Goal: Feedback & Contribution: Submit feedback/report problem

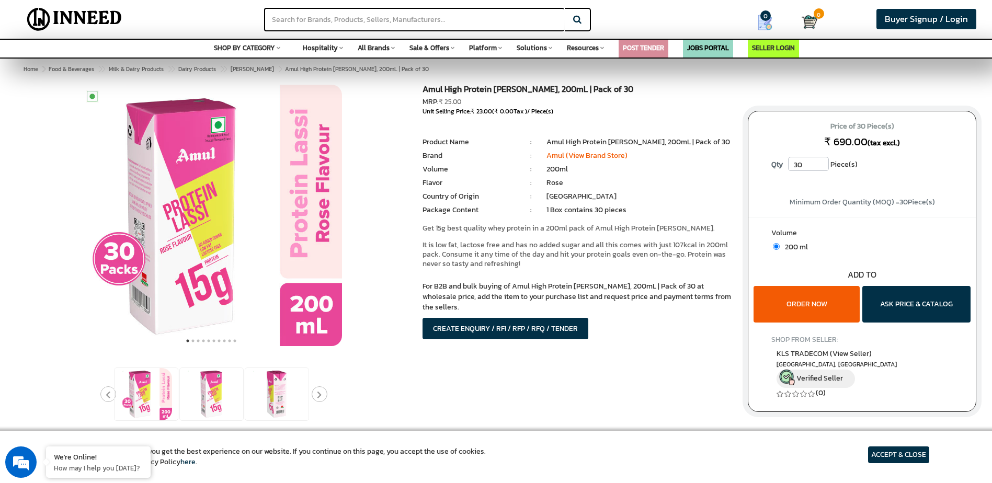
click at [817, 167] on input "30" at bounding box center [808, 164] width 41 height 14
click at [353, 9] on input "text" at bounding box center [414, 20] width 300 height 24
type input "protein lassi"
click at [565, 8] on button "Search" at bounding box center [578, 20] width 26 height 24
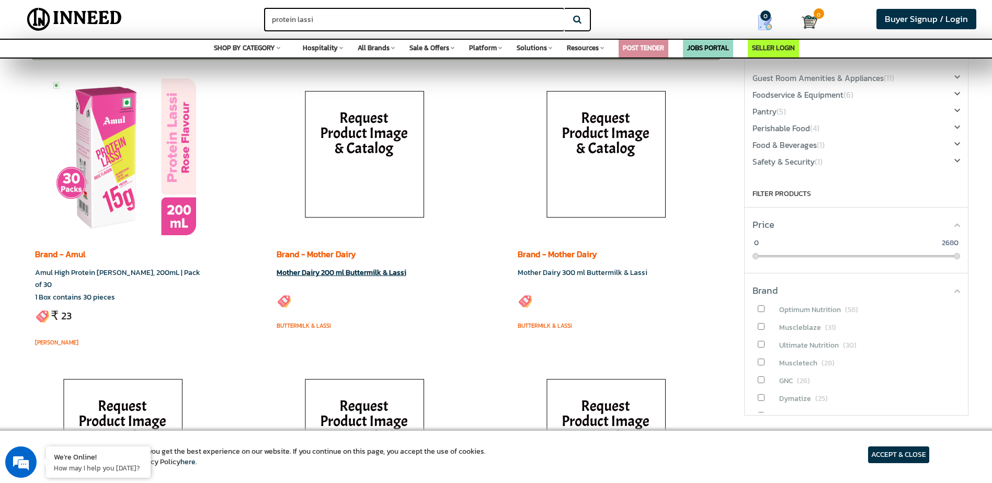
scroll to position [52, 0]
click at [148, 194] on img at bounding box center [123, 157] width 146 height 157
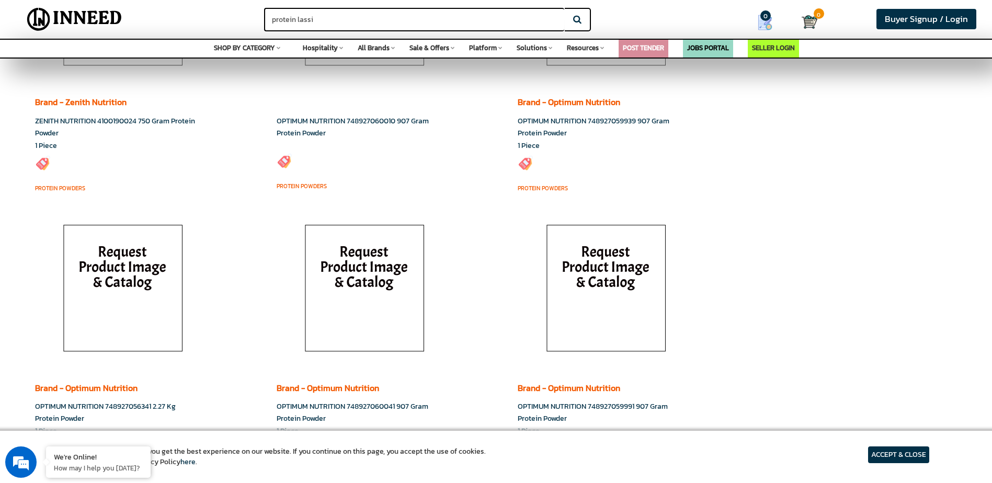
scroll to position [1812, 0]
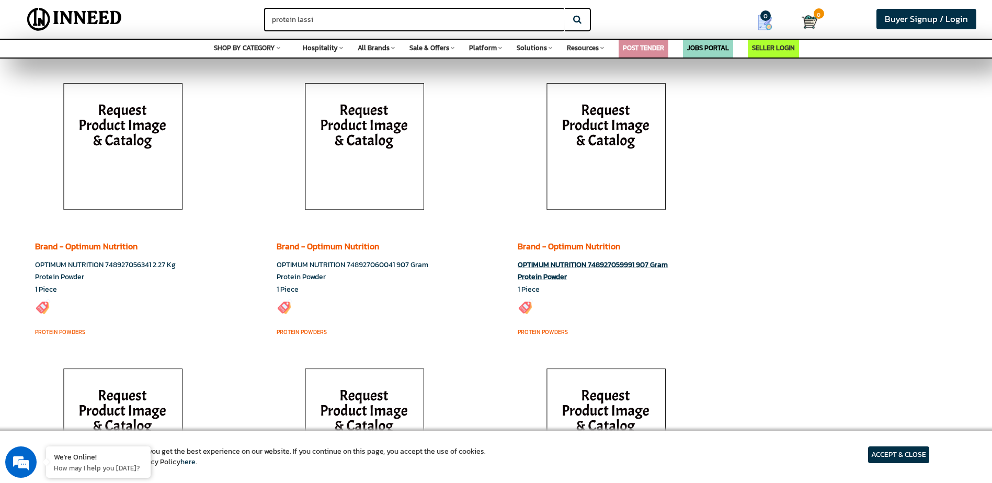
click at [592, 114] on img at bounding box center [606, 149] width 146 height 157
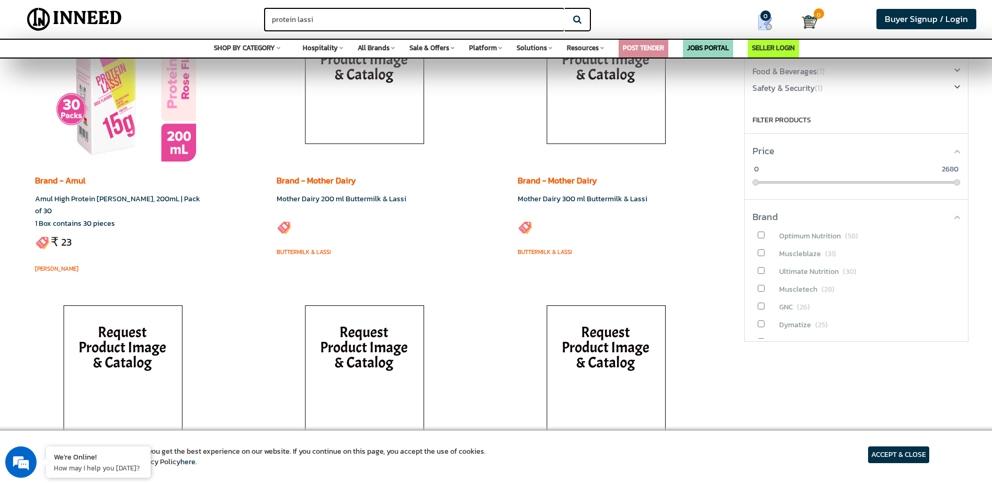
scroll to position [0, 0]
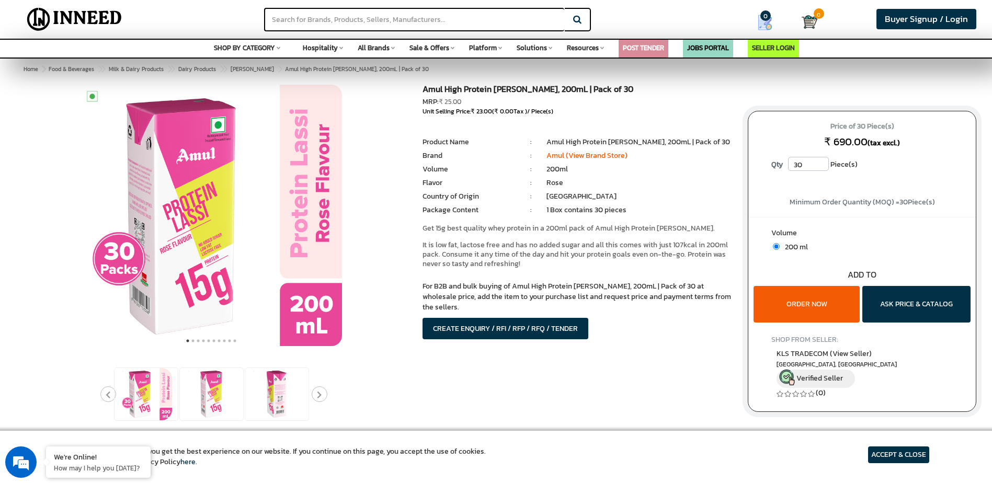
click at [821, 169] on input "30" at bounding box center [808, 164] width 41 height 14
click at [822, 167] on input "30" at bounding box center [808, 164] width 41 height 14
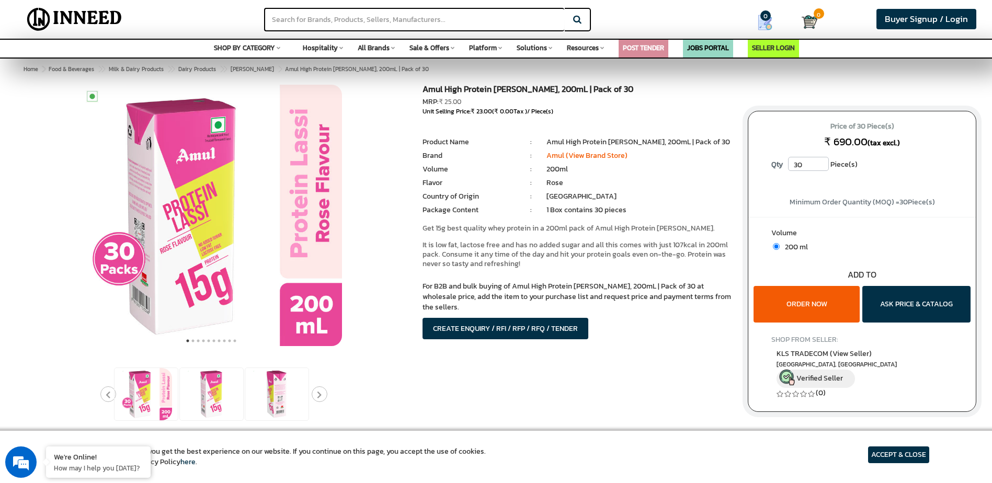
click at [822, 167] on input "30" at bounding box center [808, 164] width 41 height 14
click at [818, 118] on div "Price of 30 Piece(s) ₹ 690.00 (tax excl.) Qty 30 Piece(s)" at bounding box center [861, 149] width 227 height 77
click at [829, 305] on button "ORDER NOW" at bounding box center [806, 304] width 106 height 37
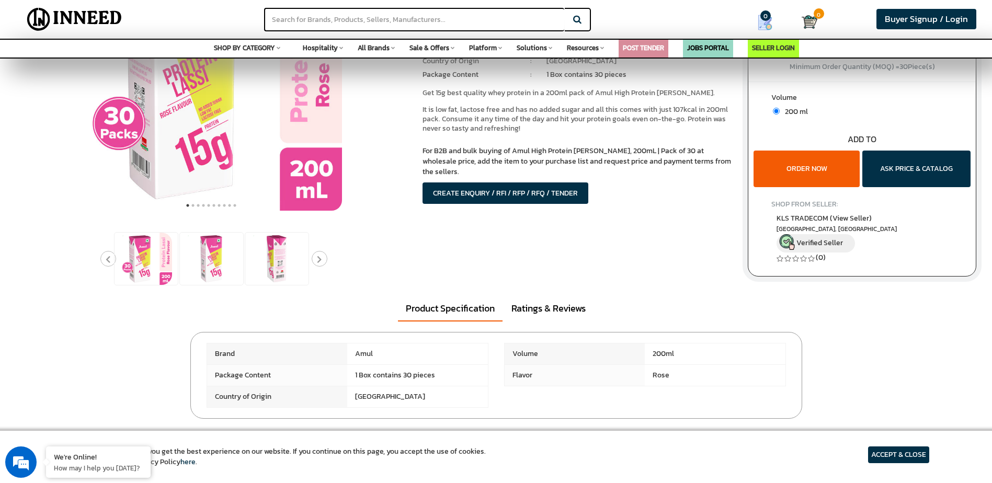
scroll to position [105, 0]
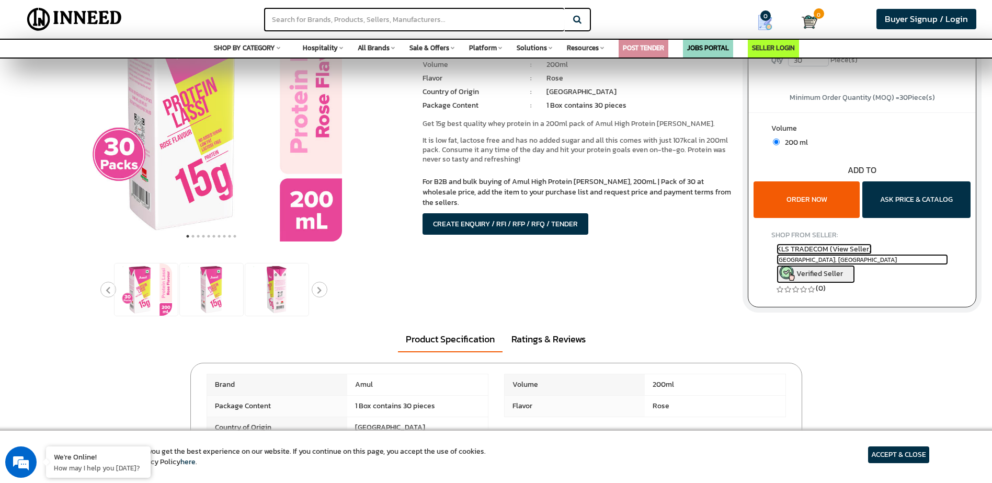
click at [823, 245] on span "KLS TRADECOM (View Seller)" at bounding box center [823, 249] width 95 height 11
click at [822, 186] on button "ORDER NOW" at bounding box center [806, 199] width 106 height 37
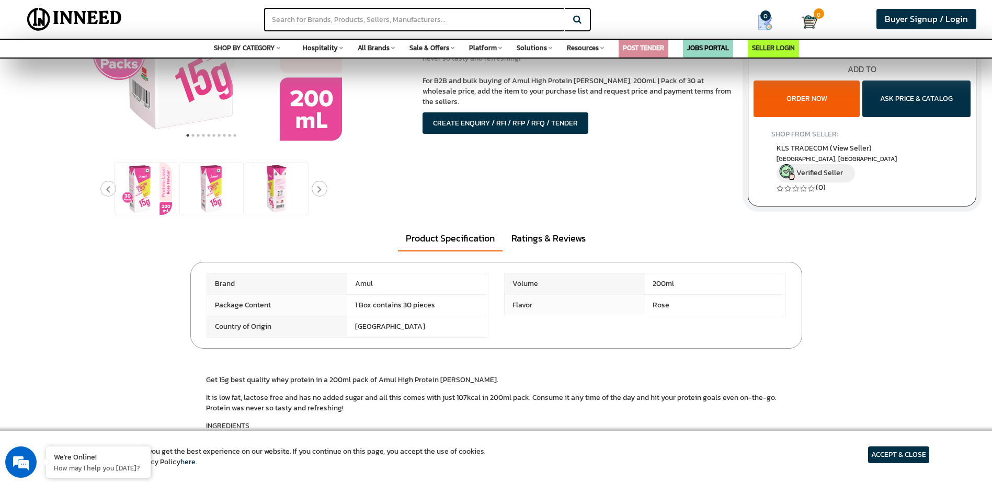
scroll to position [0, 0]
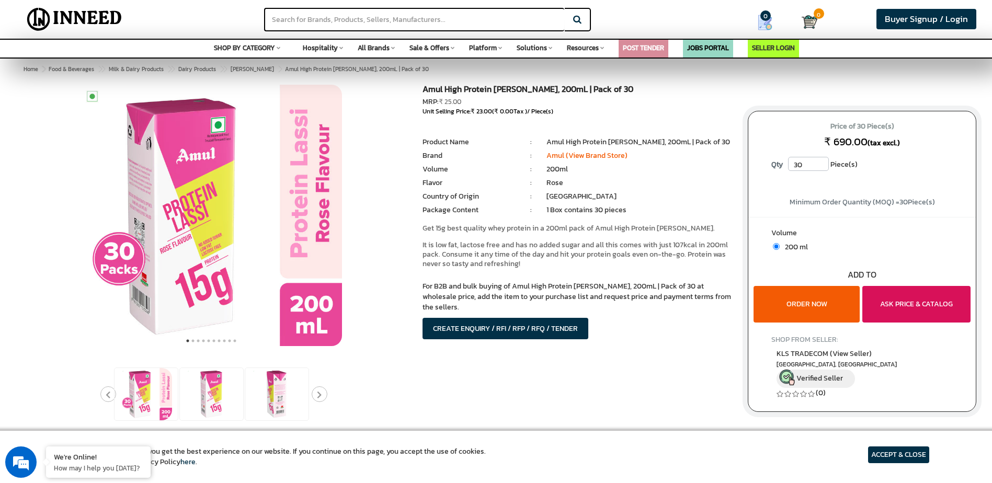
click at [873, 301] on button "ASK PRICE & CATALOG" at bounding box center [916, 304] width 108 height 37
click at [935, 303] on button "ASK PRICE & CATALOG" at bounding box center [916, 304] width 108 height 37
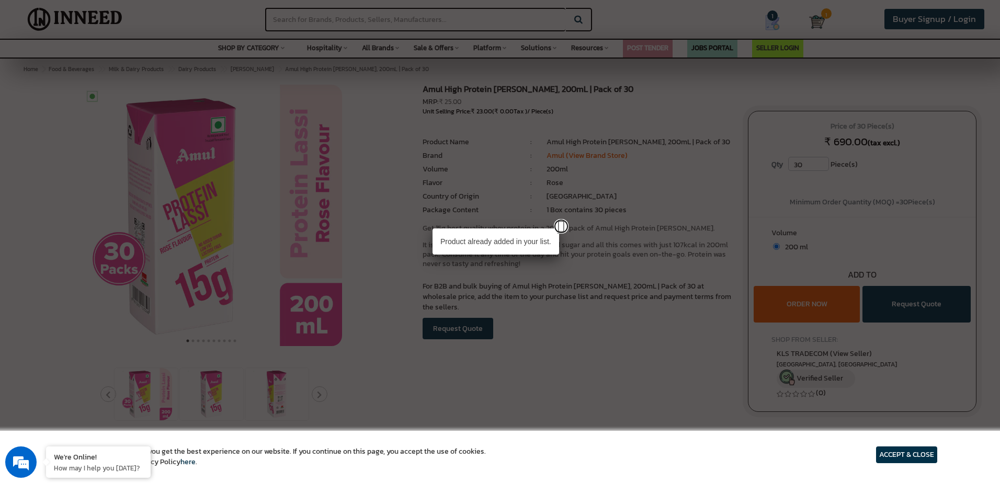
click at [561, 231] on link at bounding box center [561, 226] width 15 height 15
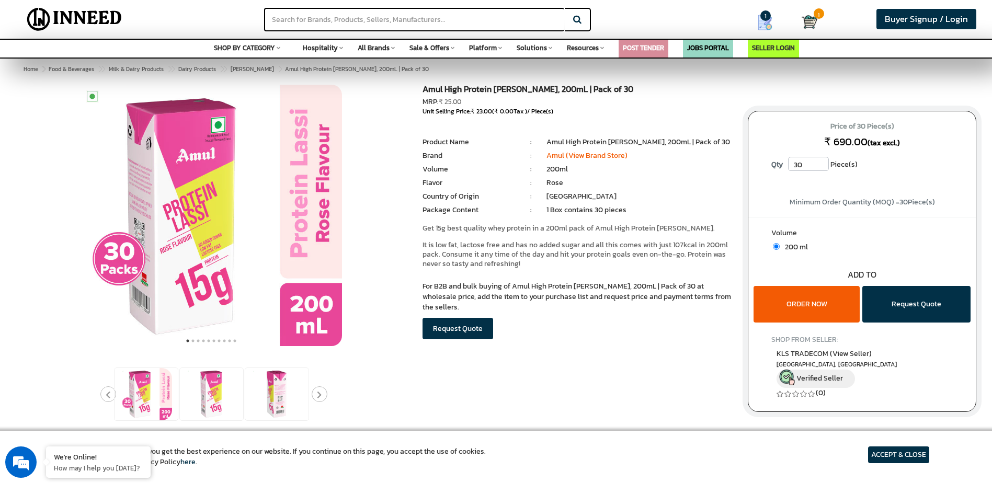
click at [902, 445] on div "We use cookies to ensure you get the best experience on our website. If you con…" at bounding box center [496, 457] width 992 height 52
click at [900, 453] on article "ACCEPT & CLOSE" at bounding box center [898, 454] width 61 height 17
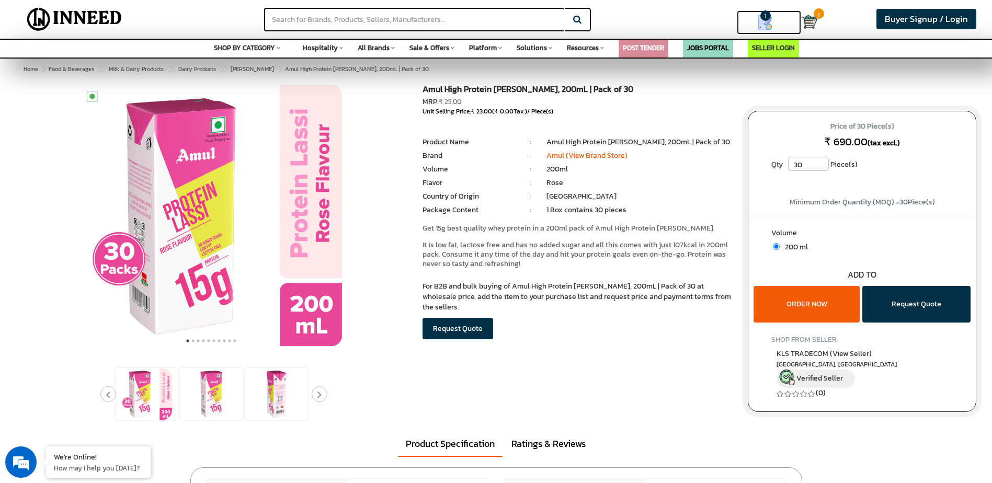
click at [797, 24] on link "1" at bounding box center [769, 22] width 64 height 24
click at [800, 23] on link "1" at bounding box center [769, 22] width 64 height 24
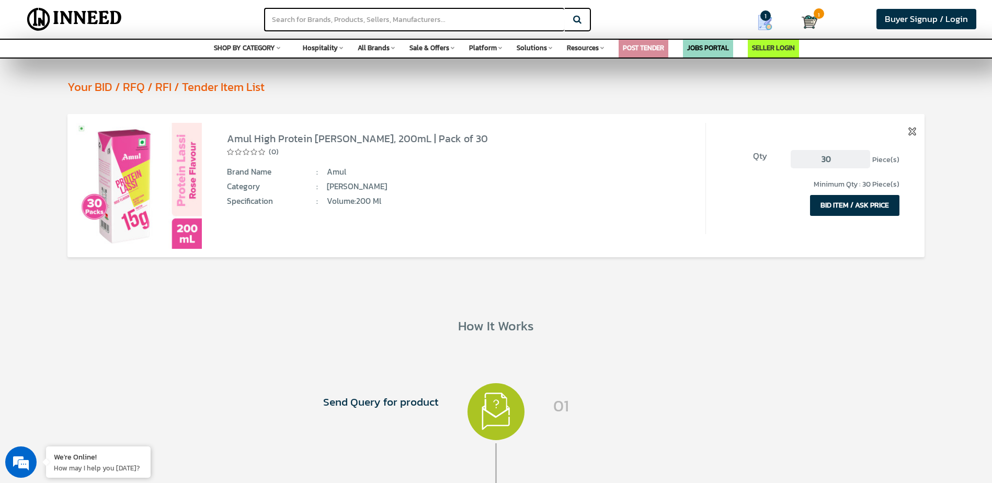
click at [853, 203] on button "BID ITEM / ASK PRICE" at bounding box center [854, 205] width 89 height 21
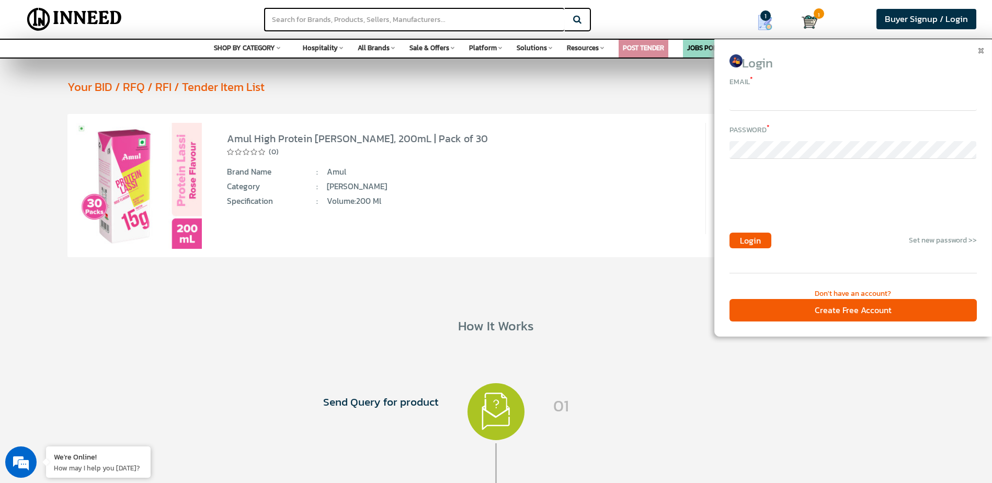
click at [774, 99] on input "email" at bounding box center [852, 102] width 247 height 18
type input "[EMAIL_ADDRESS][DOMAIN_NAME]"
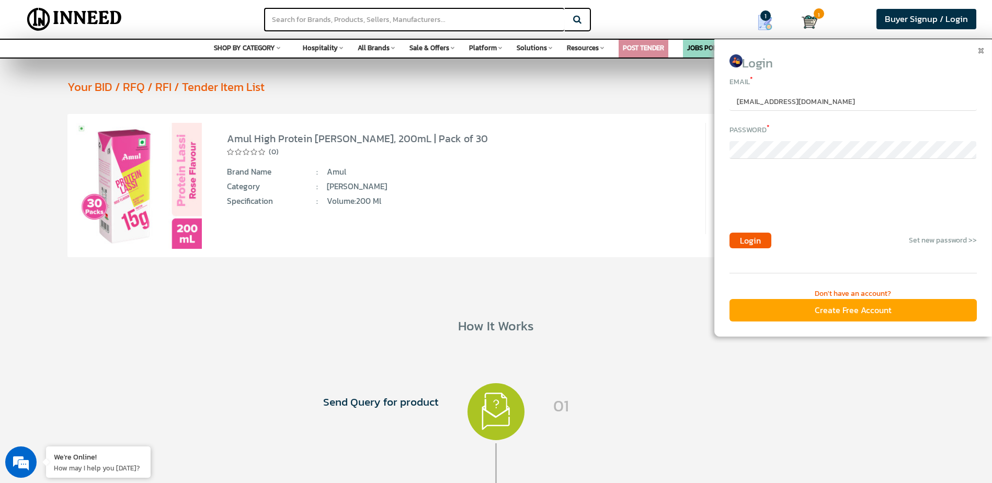
click at [842, 302] on div "Create Free Account" at bounding box center [852, 310] width 247 height 22
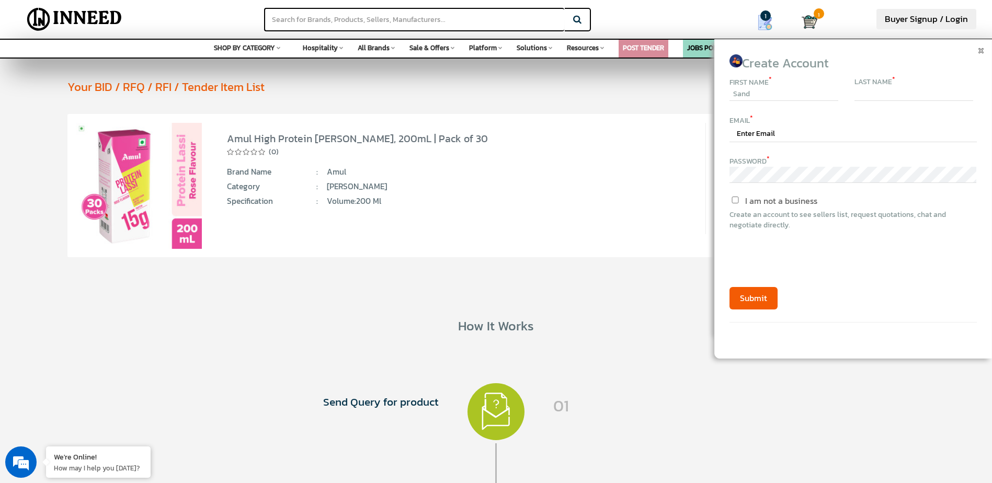
click at [885, 88] on input "text" at bounding box center [913, 95] width 119 height 14
click at [803, 89] on input "Sand" at bounding box center [783, 94] width 109 height 13
type input "[PERSON_NAME]"
click at [759, 137] on input "text" at bounding box center [852, 134] width 247 height 16
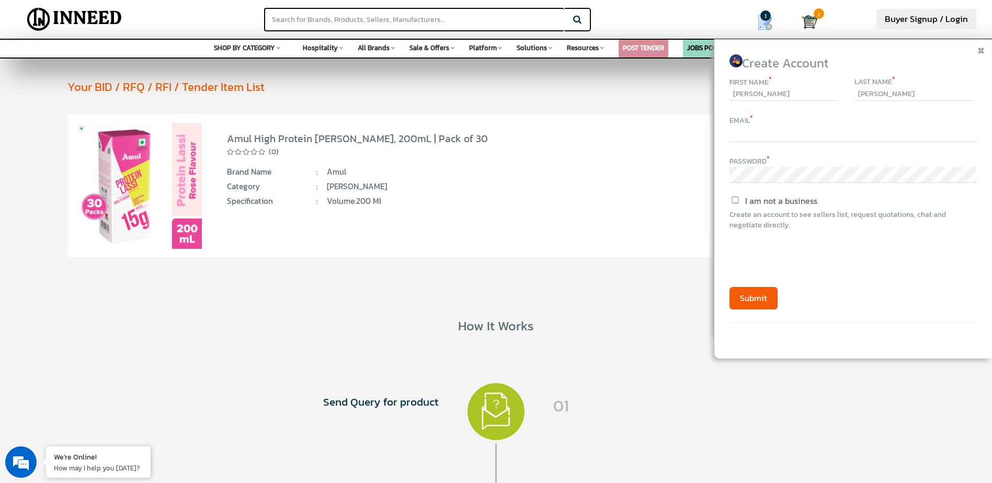
type input "[EMAIL_ADDRESS][DOMAIN_NAME]"
click at [730, 201] on input "I am not a business" at bounding box center [735, 200] width 88 height 7
checkbox input "true"
click at [763, 303] on button "Submit" at bounding box center [753, 298] width 48 height 22
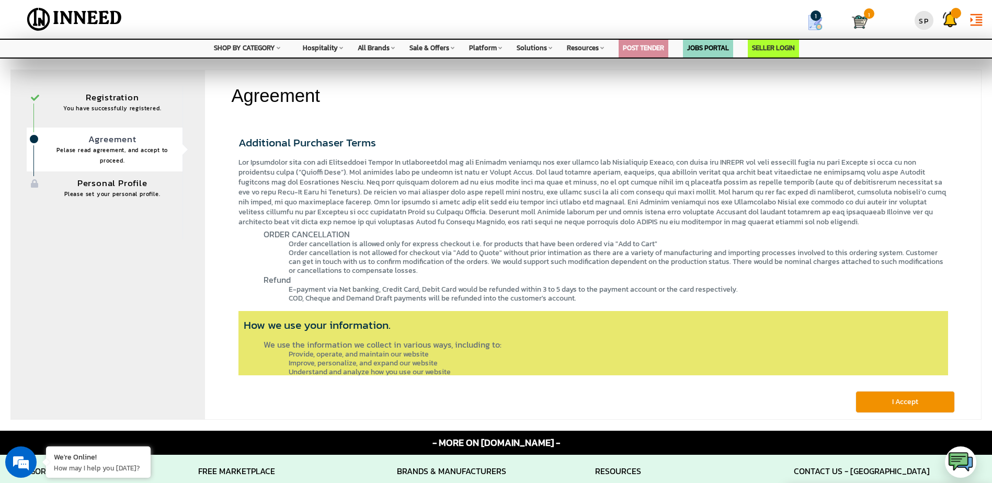
scroll to position [2046, 0]
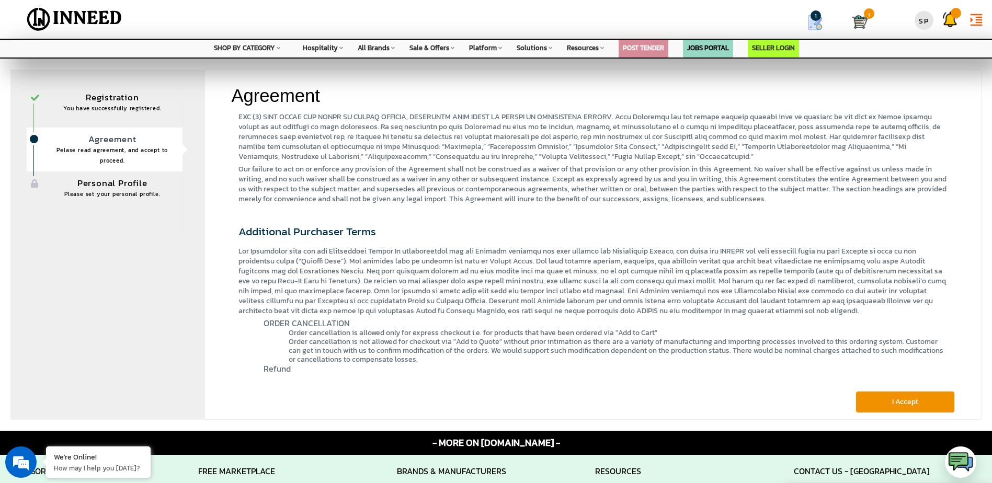
click at [887, 403] on button "I Accept" at bounding box center [904, 402] width 99 height 22
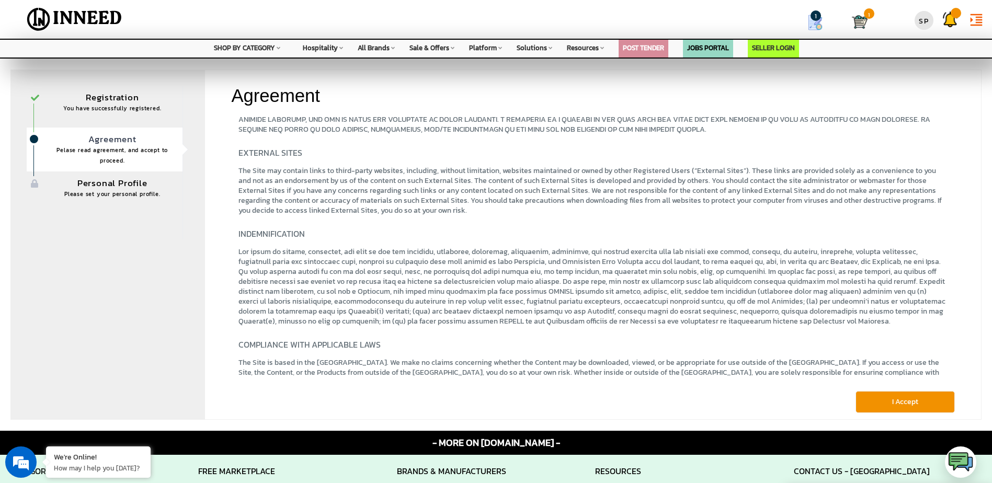
scroll to position [1314, 0]
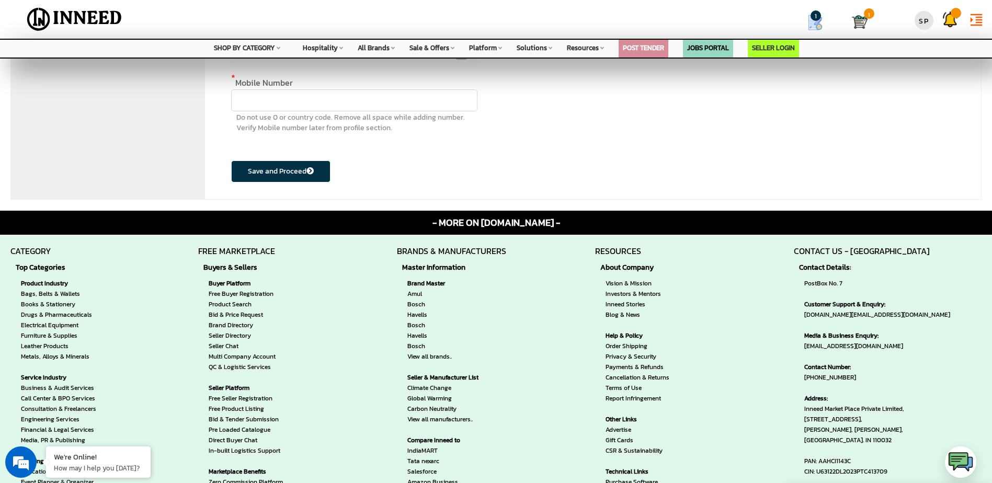
scroll to position [52, 0]
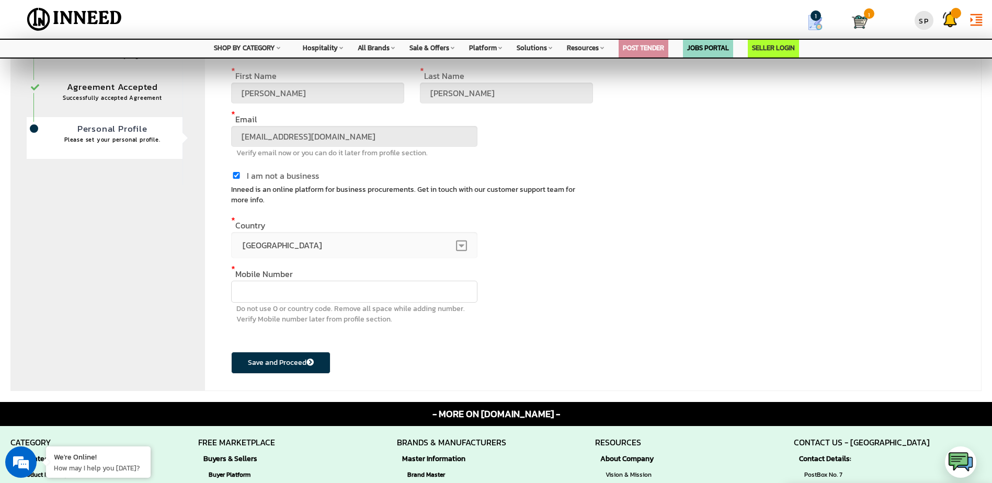
click at [388, 297] on input "text" at bounding box center [354, 292] width 246 height 22
type input "8638721266"
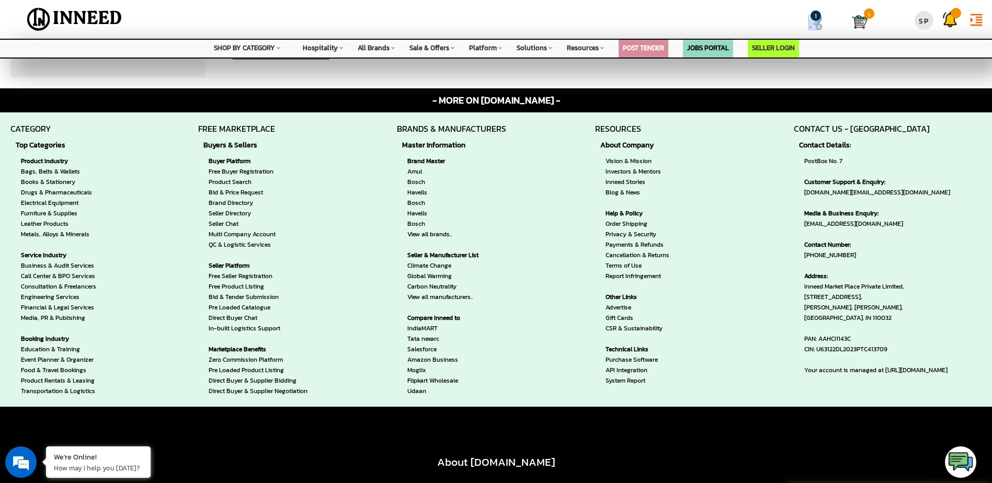
scroll to position [0, 0]
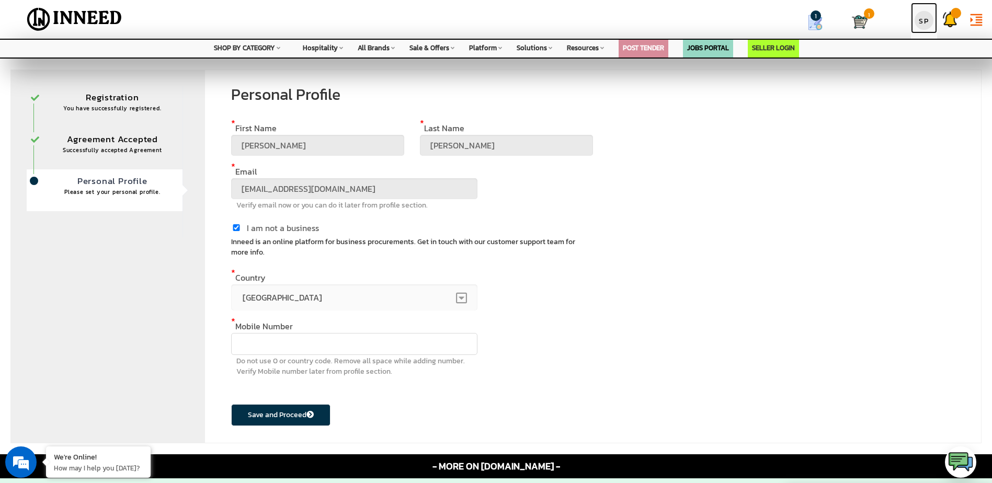
click at [918, 24] on div "SP" at bounding box center [923, 20] width 19 height 19
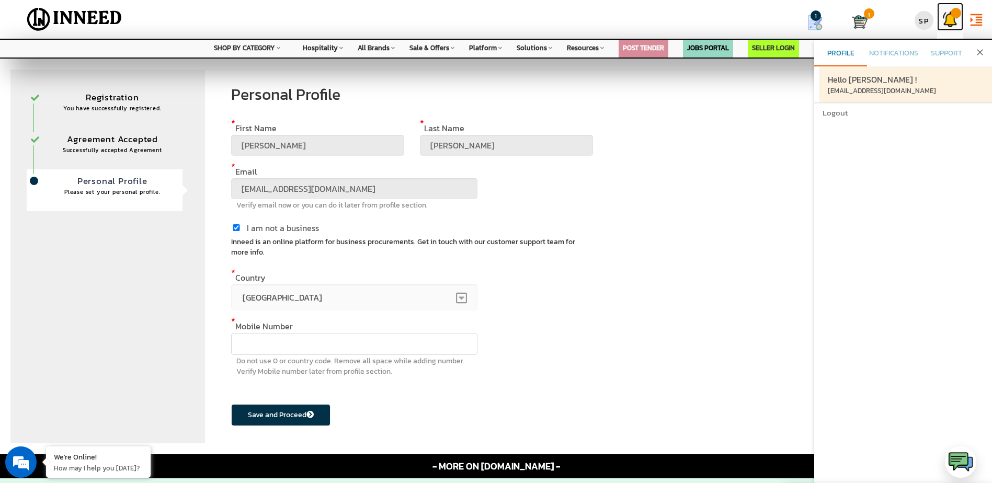
click at [955, 22] on img at bounding box center [950, 20] width 16 height 16
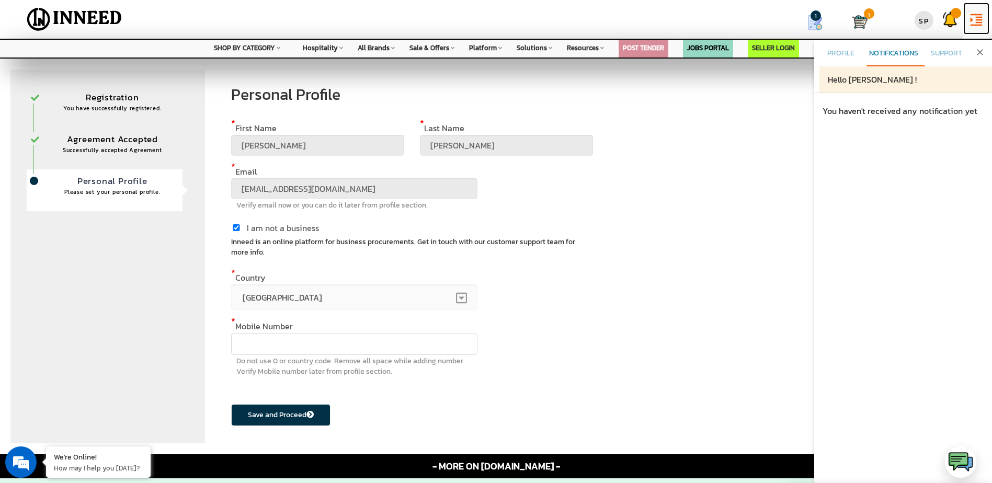
click at [980, 18] on icon "format_indent_increase" at bounding box center [976, 20] width 16 height 16
click at [916, 47] on link "Notifications" at bounding box center [893, 53] width 53 height 25
click at [857, 52] on link "Profile" at bounding box center [840, 53] width 53 height 25
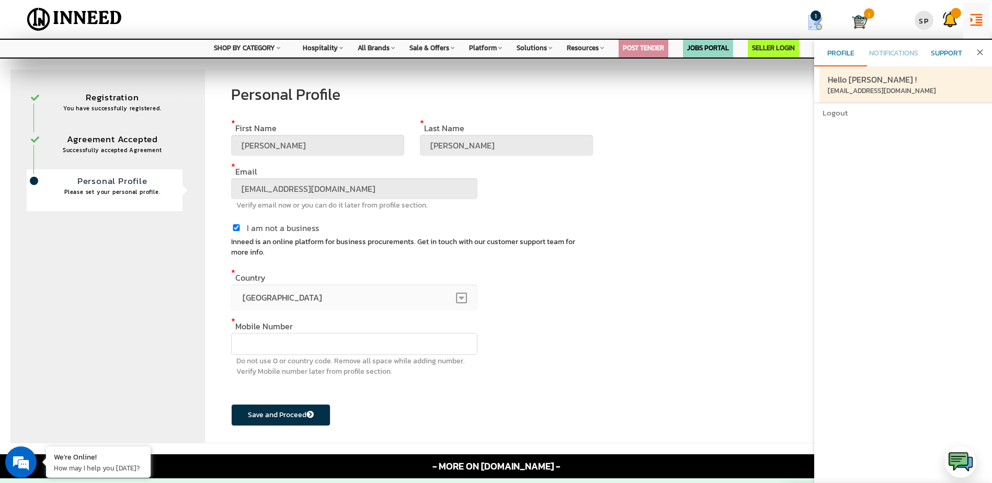
click at [935, 51] on span "Support" at bounding box center [946, 53] width 31 height 11
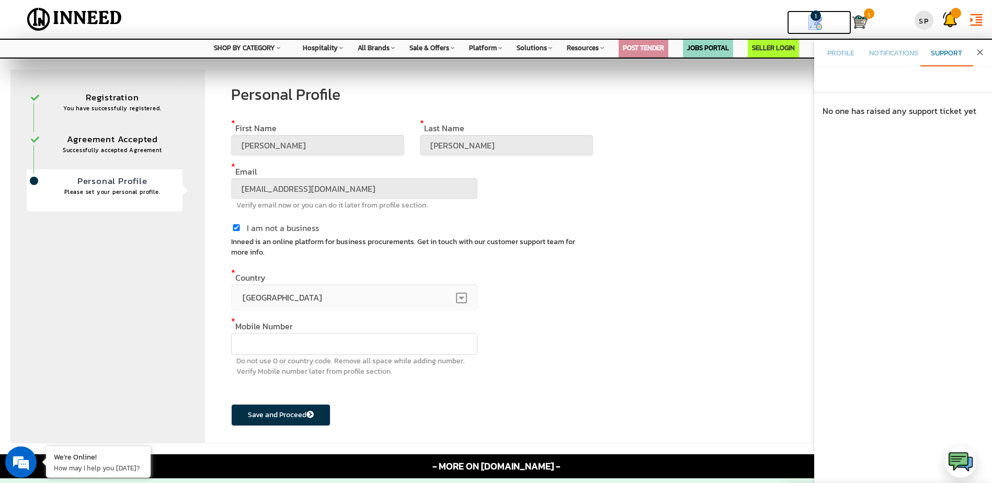
click at [818, 19] on span "1" at bounding box center [815, 15] width 10 height 10
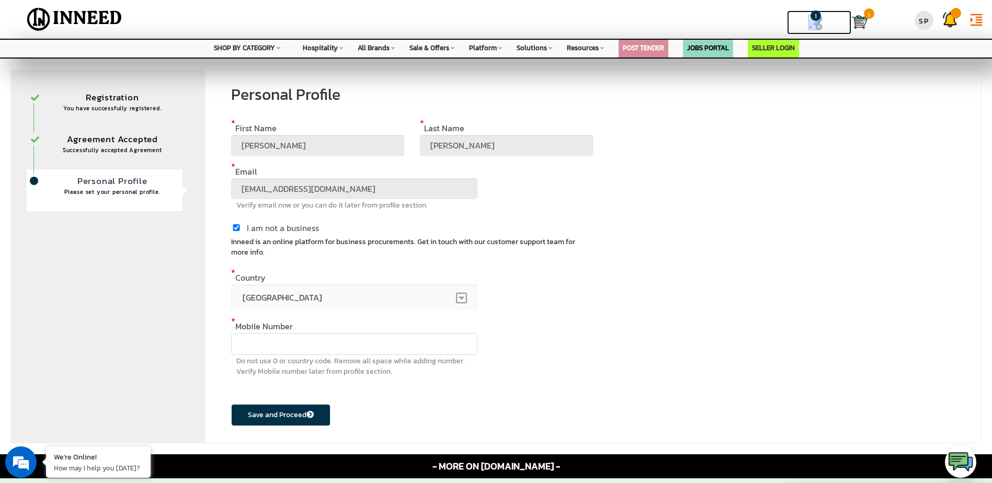
click at [812, 27] on img at bounding box center [815, 23] width 16 height 16
click at [864, 28] on img at bounding box center [860, 22] width 16 height 16
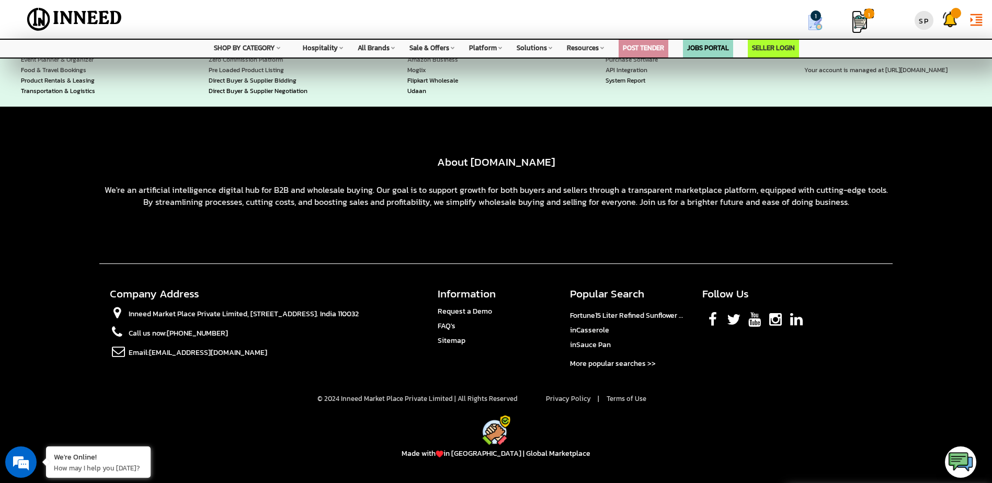
scroll to position [704, 0]
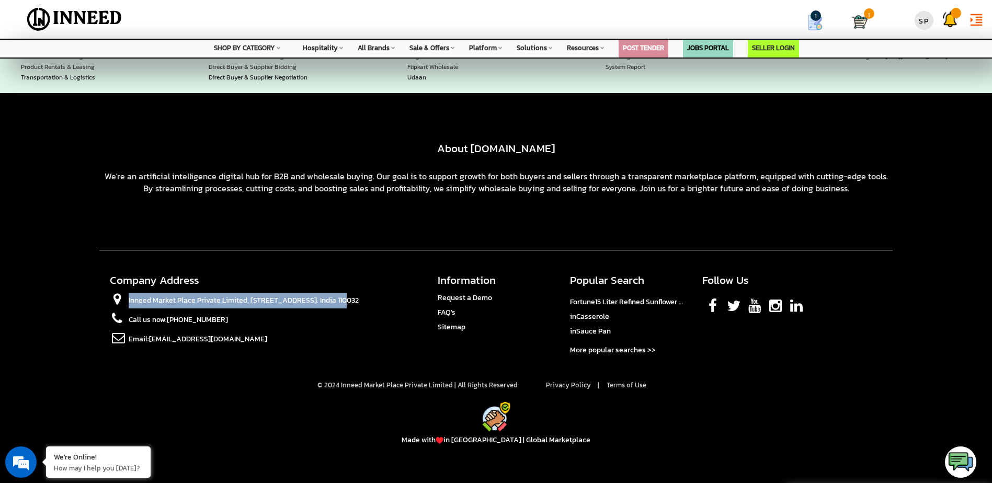
drag, startPoint x: 126, startPoint y: 296, endPoint x: 244, endPoint y: 297, distance: 118.2
click at [244, 297] on li "Inneed Market Place Private Limited, [STREET_ADDRESS]. India 110032" at bounding box center [266, 302] width 312 height 19
copy li "Inneed Market Place Private Limited"
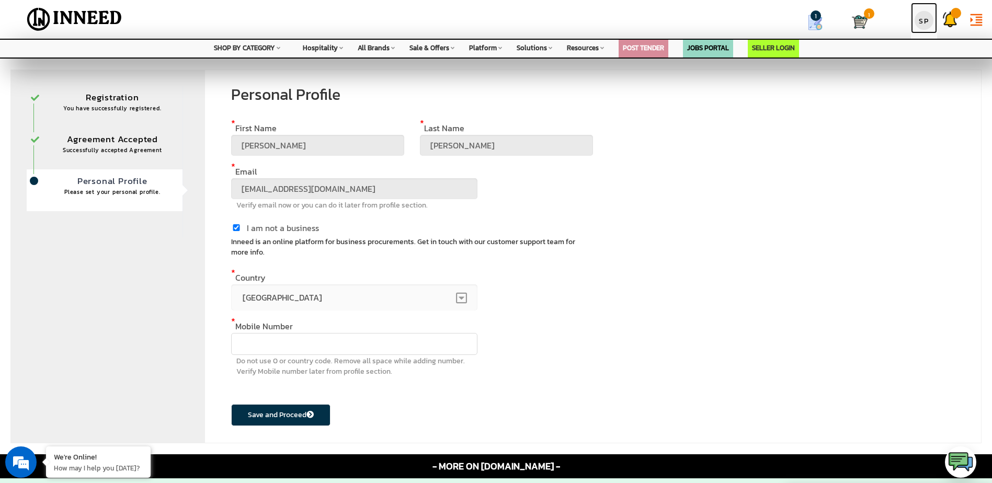
click at [929, 22] on div "SP" at bounding box center [923, 20] width 19 height 19
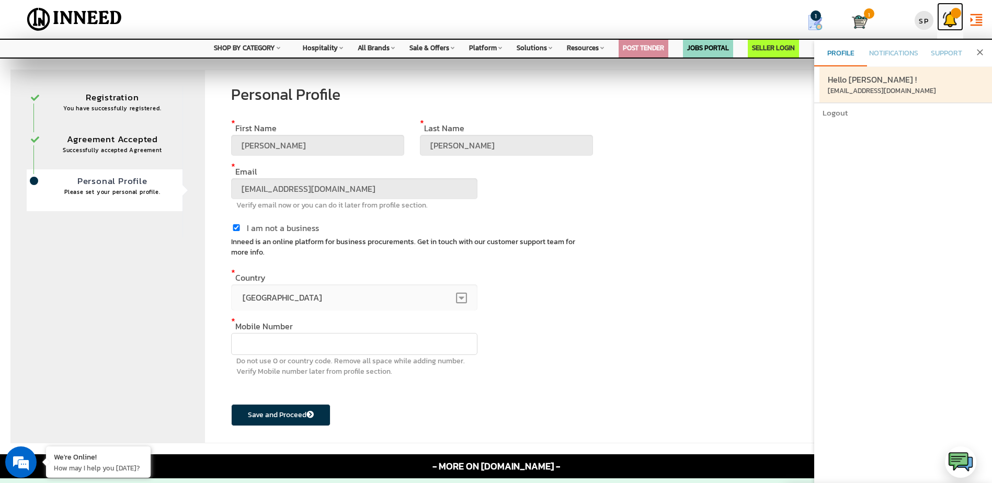
click at [941, 18] on link at bounding box center [950, 17] width 26 height 28
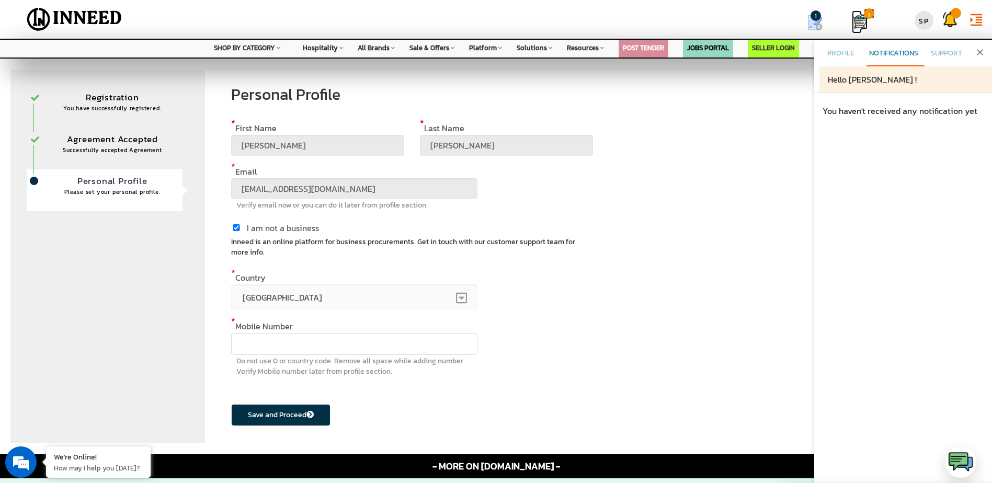
click at [852, 18] on img at bounding box center [860, 22] width 16 height 16
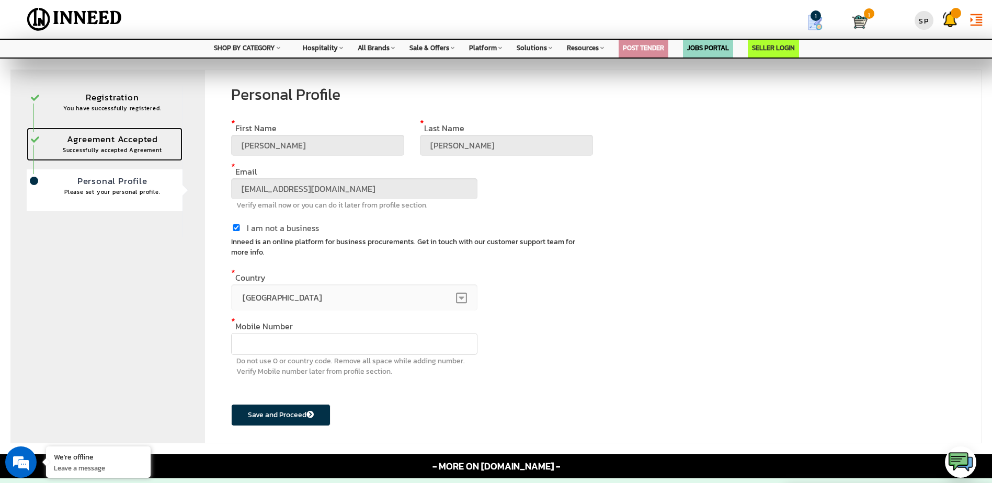
click at [105, 135] on link "Agreement Accepted Successfully accepted Agreement" at bounding box center [105, 144] width 156 height 33
click at [335, 345] on input "text" at bounding box center [354, 344] width 246 height 22
type input "8638721266"
click at [271, 415] on button "Save and Proceed" at bounding box center [280, 415] width 99 height 22
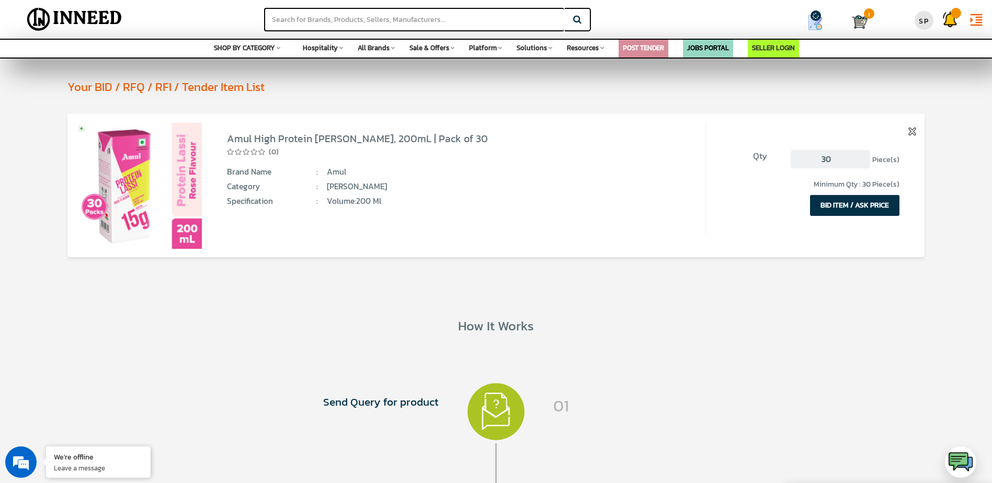
click at [831, 207] on button "BID ITEM / ASK PRICE" at bounding box center [854, 205] width 89 height 21
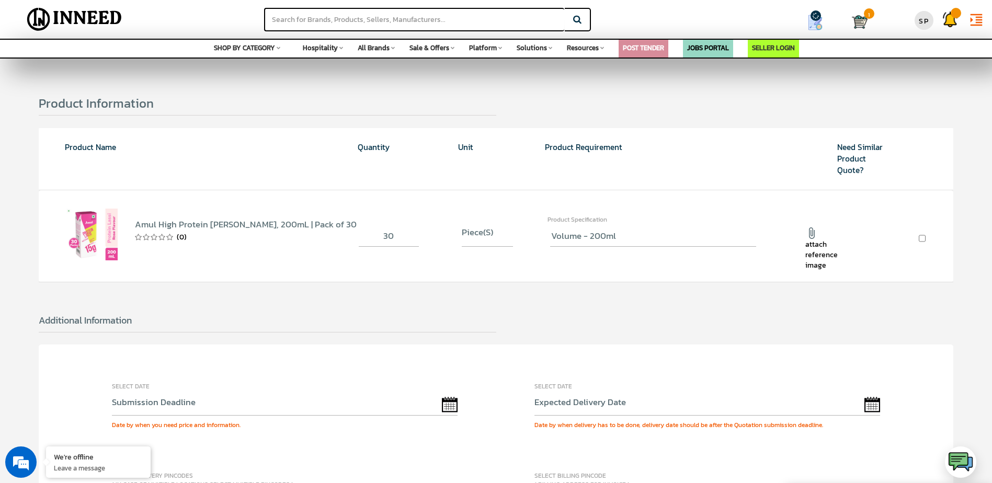
scroll to position [261, 0]
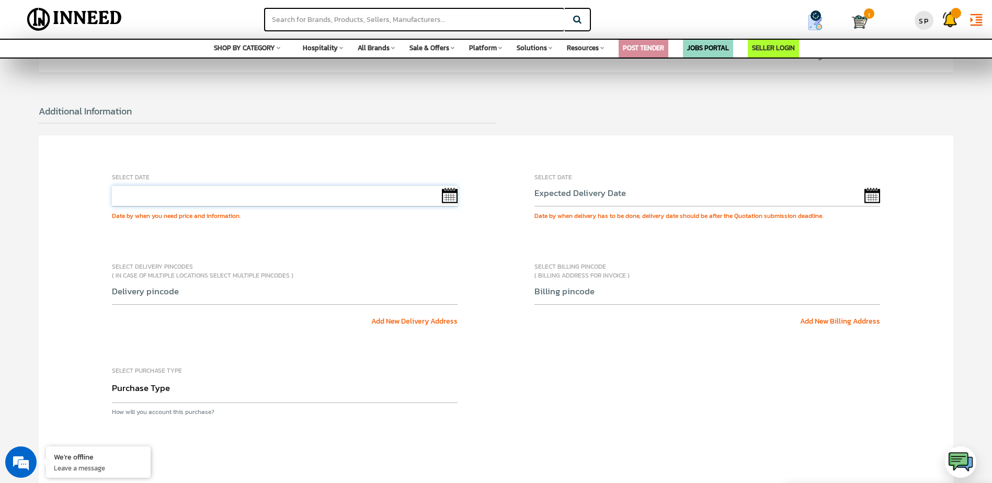
click at [326, 186] on input "text" at bounding box center [285, 196] width 346 height 21
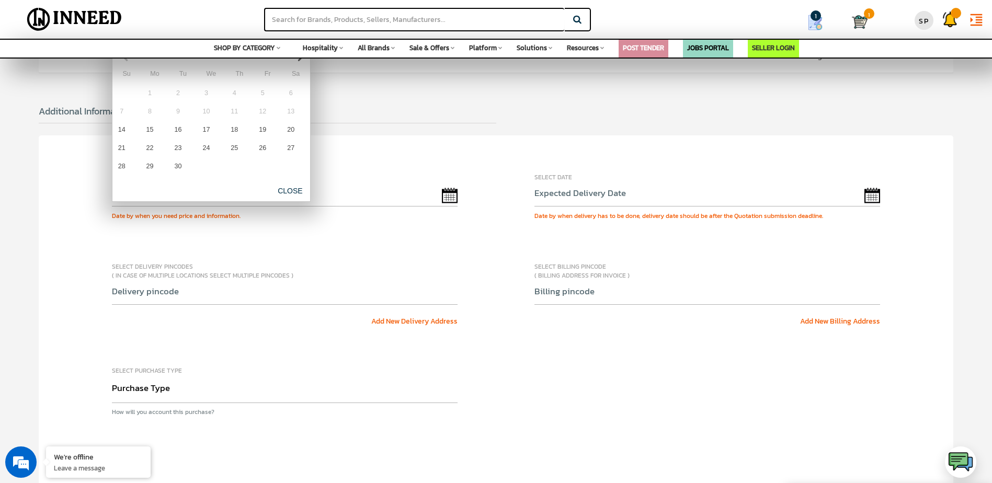
click at [411, 135] on div "Select Date Date by when you need price and information. Select Date Date by wh…" at bounding box center [496, 313] width 914 height 357
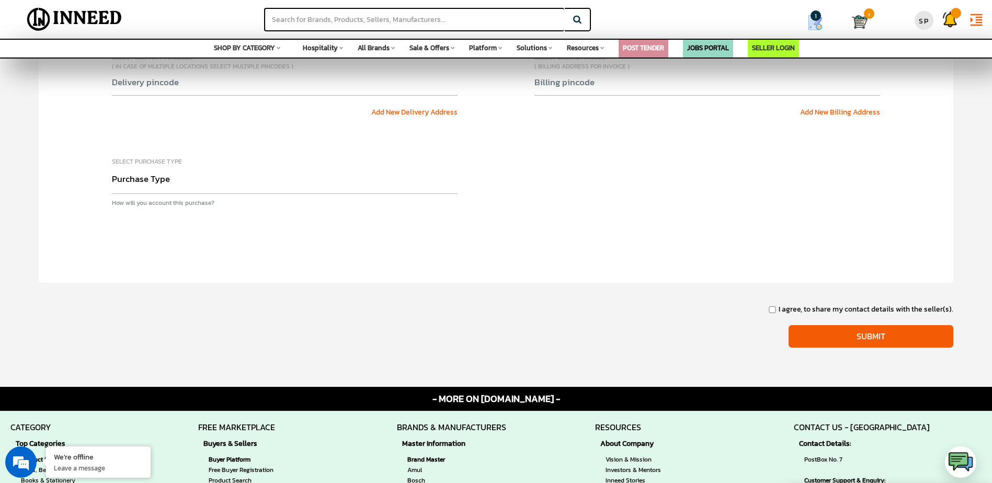
scroll to position [0, 0]
click at [340, 182] on div "Select Purchase Type Purchase Type Capital Expense Operational Expense Project …" at bounding box center [285, 182] width 346 height 52
click at [831, 234] on div "Select Date Date by when you need price and information. Select Date Date by wh…" at bounding box center [496, 104] width 914 height 357
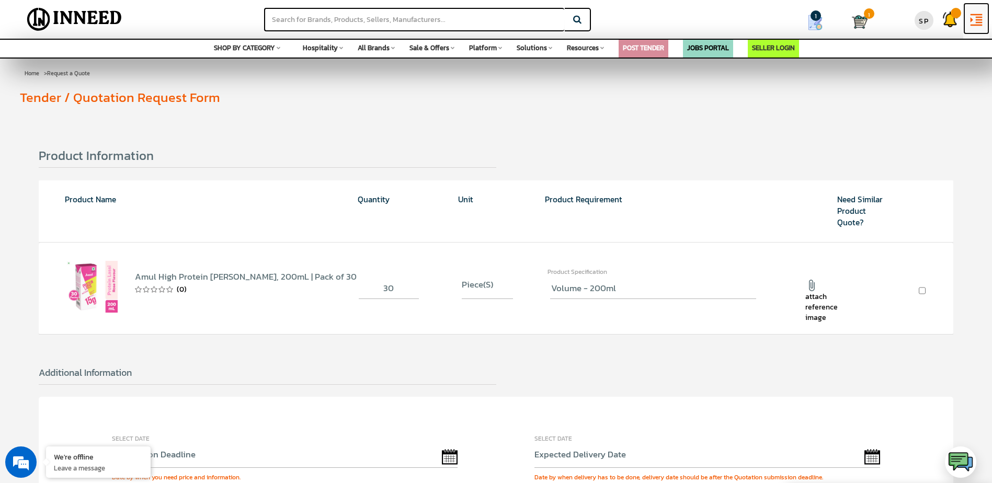
click at [979, 14] on icon "format_indent_increase" at bounding box center [976, 20] width 16 height 16
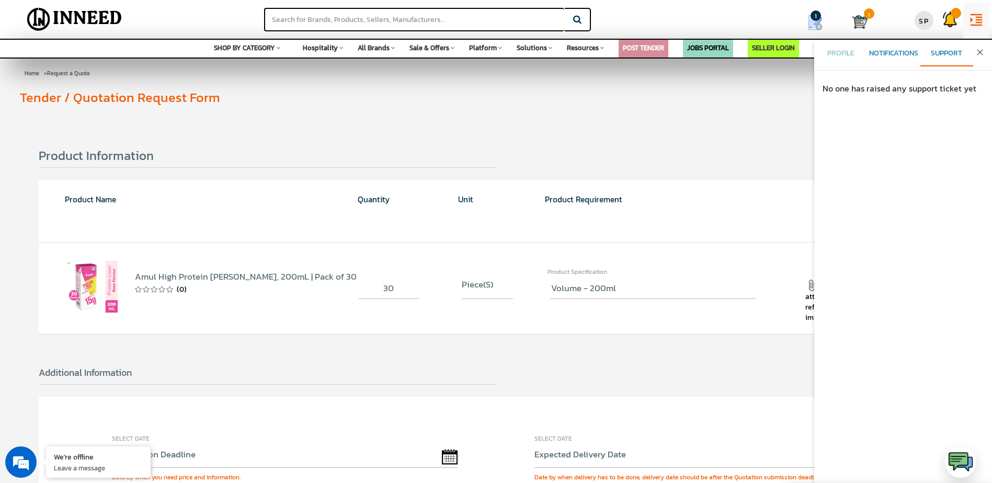
click at [886, 50] on span "Notifications" at bounding box center [893, 53] width 49 height 11
click at [821, 53] on link "Profile" at bounding box center [840, 53] width 53 height 25
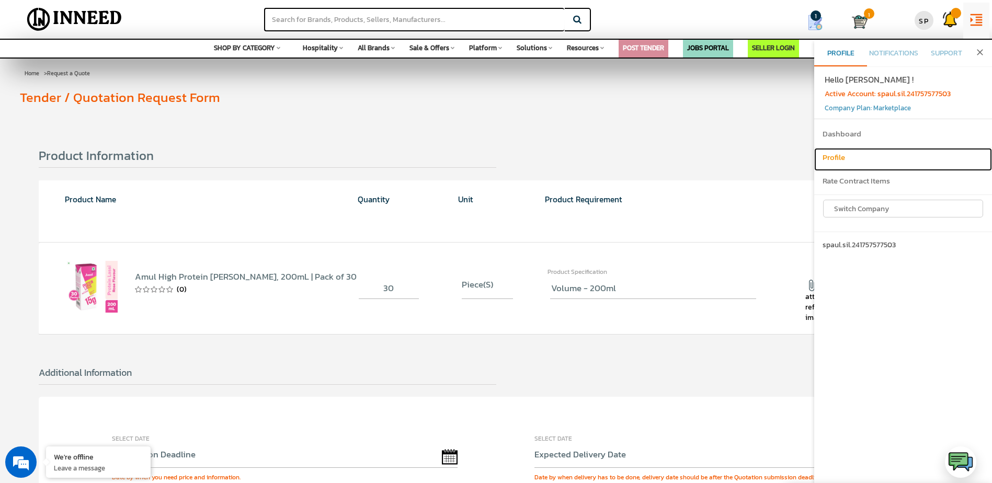
click at [838, 165] on link "Profile" at bounding box center [903, 159] width 178 height 23
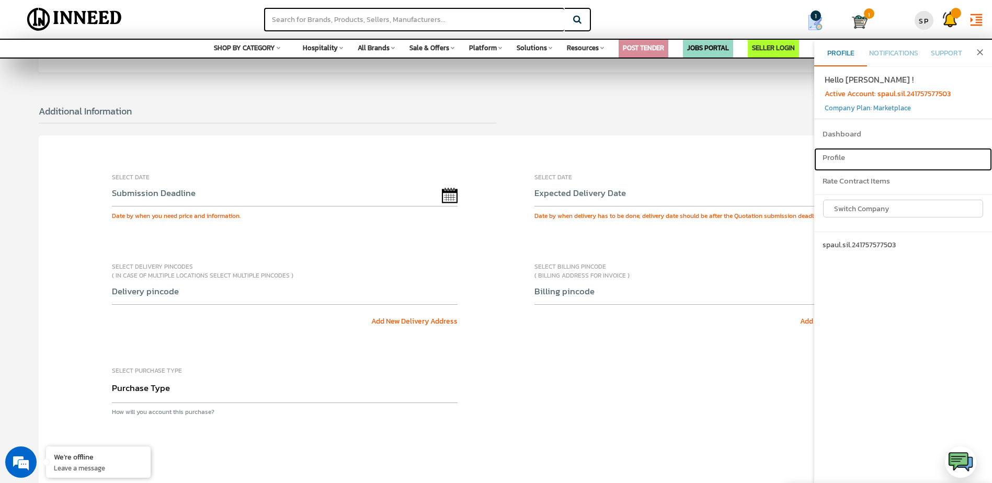
scroll to position [575, 0]
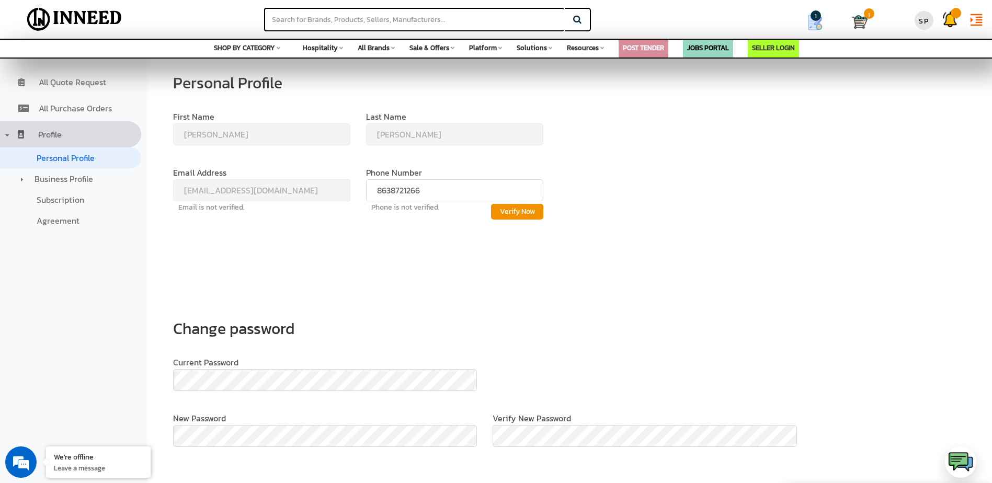
click at [817, 20] on span "1" at bounding box center [815, 15] width 10 height 10
click at [811, 28] on img at bounding box center [815, 23] width 16 height 16
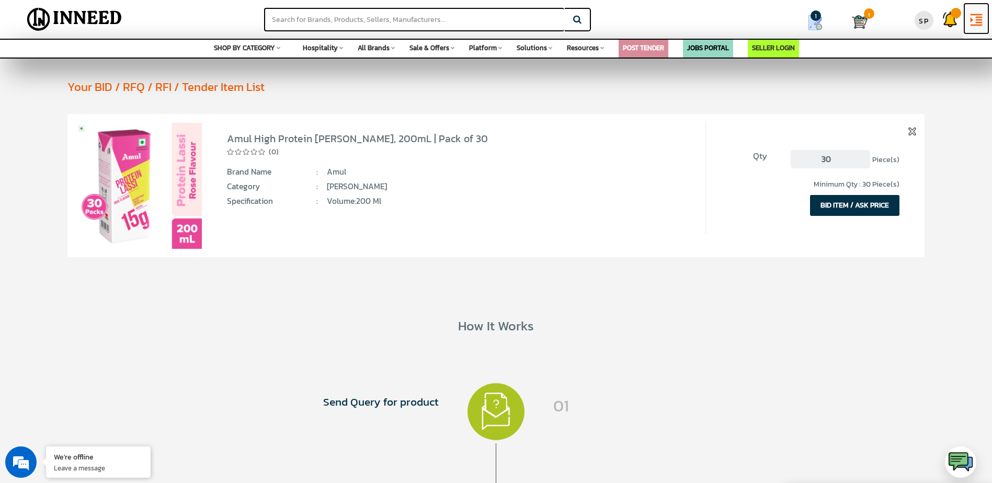
click at [976, 21] on icon "format_indent_increase" at bounding box center [976, 20] width 16 height 16
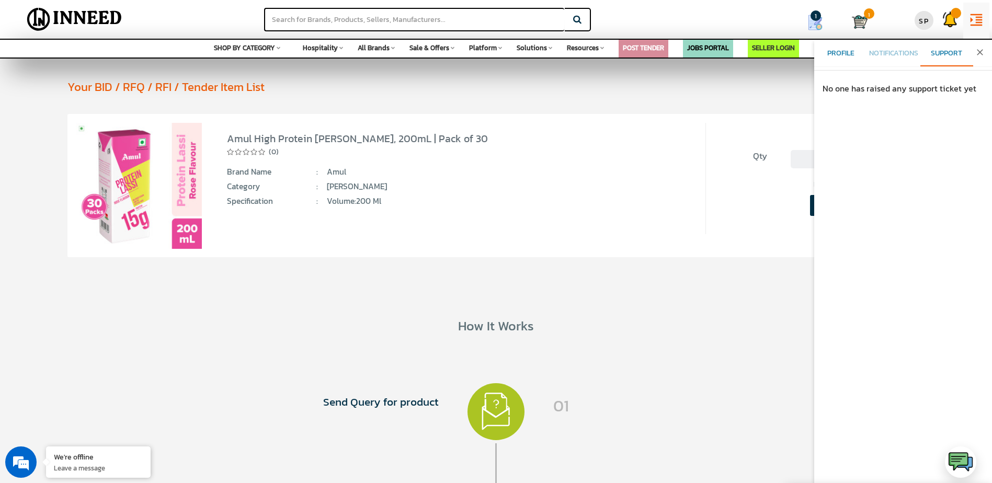
click at [853, 54] on span "Profile" at bounding box center [840, 53] width 27 height 11
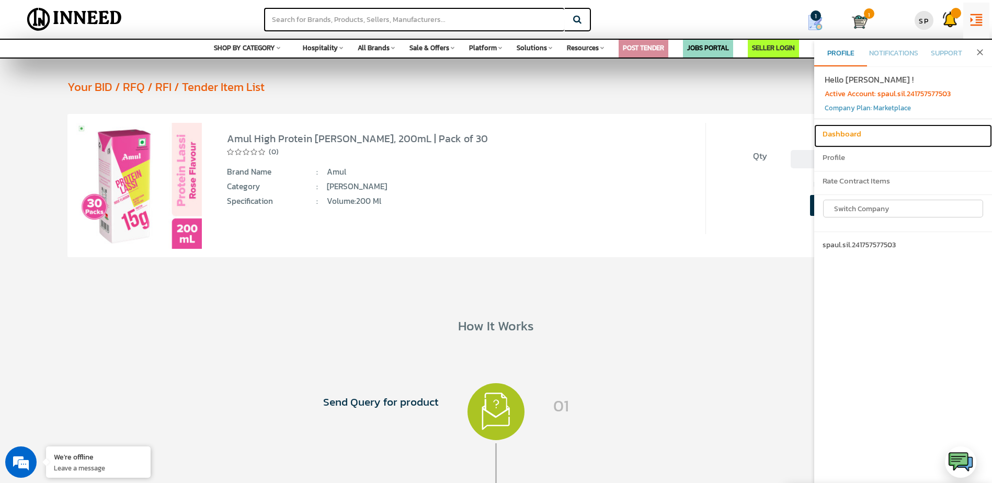
click at [844, 132] on h6 "Dashboard" at bounding box center [902, 134] width 161 height 9
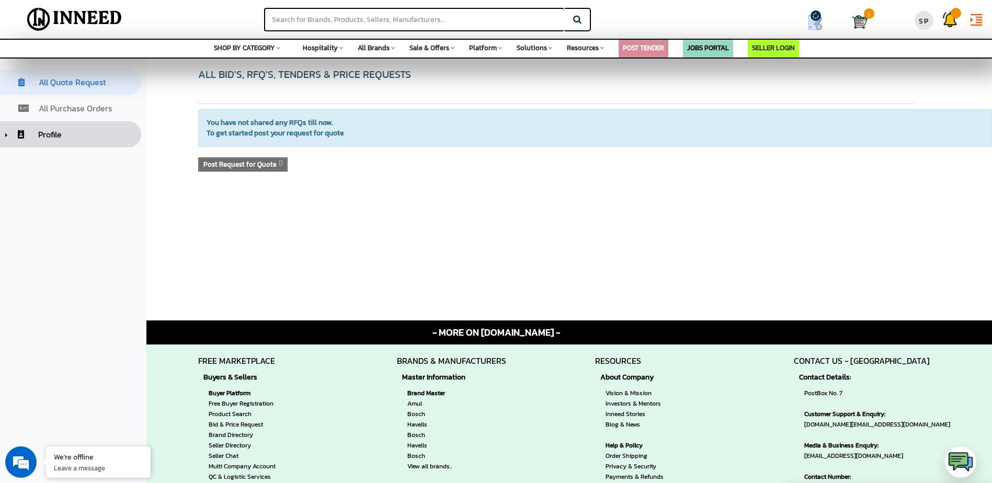
click at [52, 135] on span "Profile" at bounding box center [50, 134] width 24 height 13
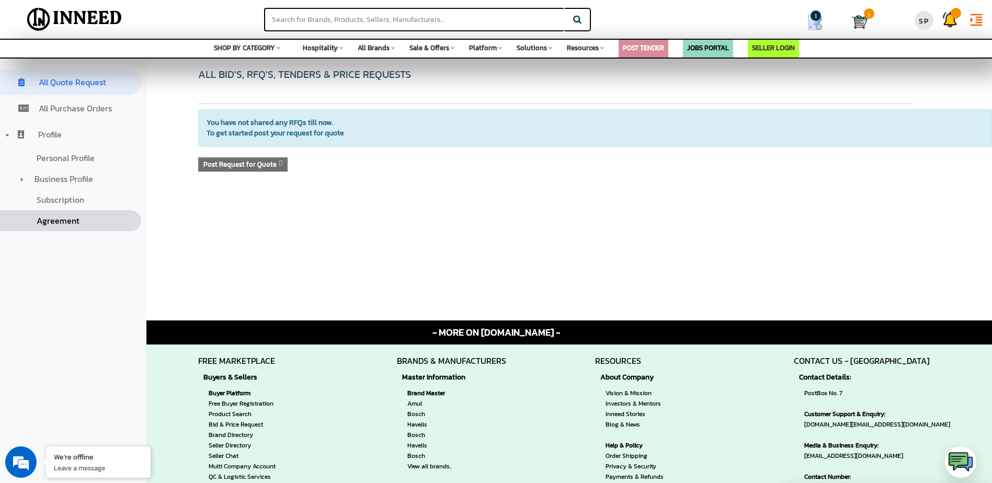
click at [65, 217] on span "Agreement" at bounding box center [58, 220] width 43 height 13
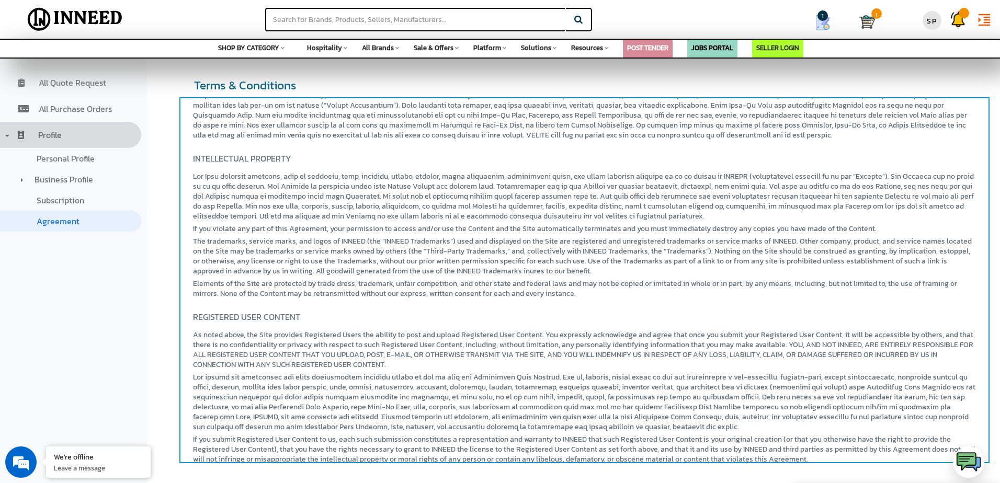
scroll to position [2014, 0]
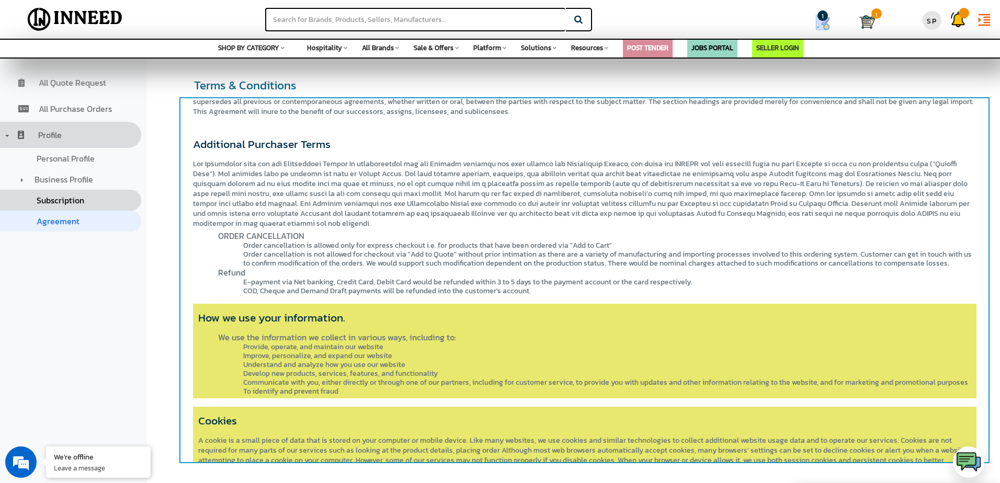
click at [83, 195] on span "Subscription" at bounding box center [61, 200] width 48 height 13
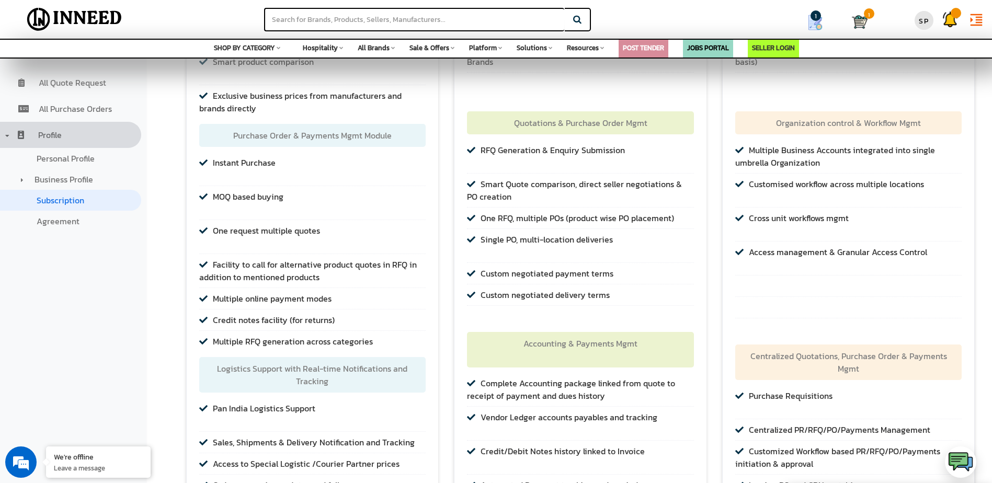
scroll to position [732, 0]
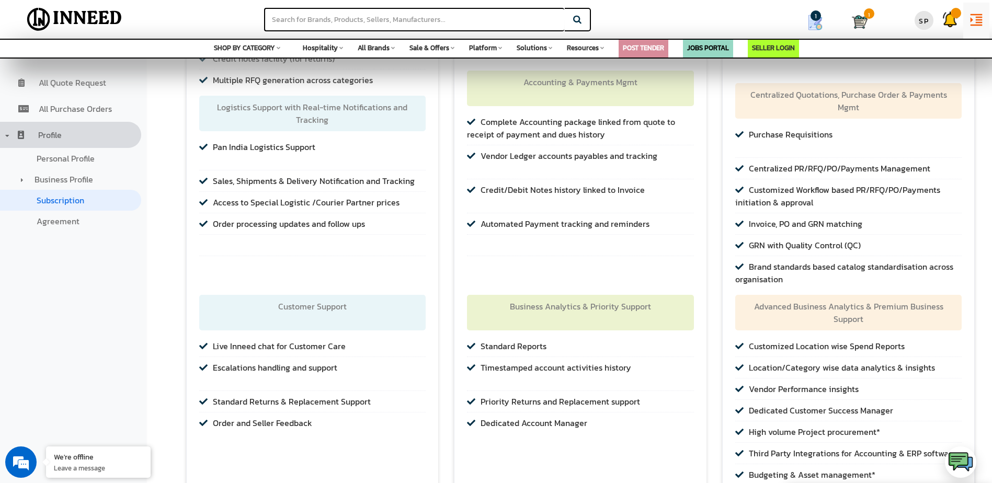
click at [970, 24] on icon "format_indent_increase" at bounding box center [976, 20] width 16 height 16
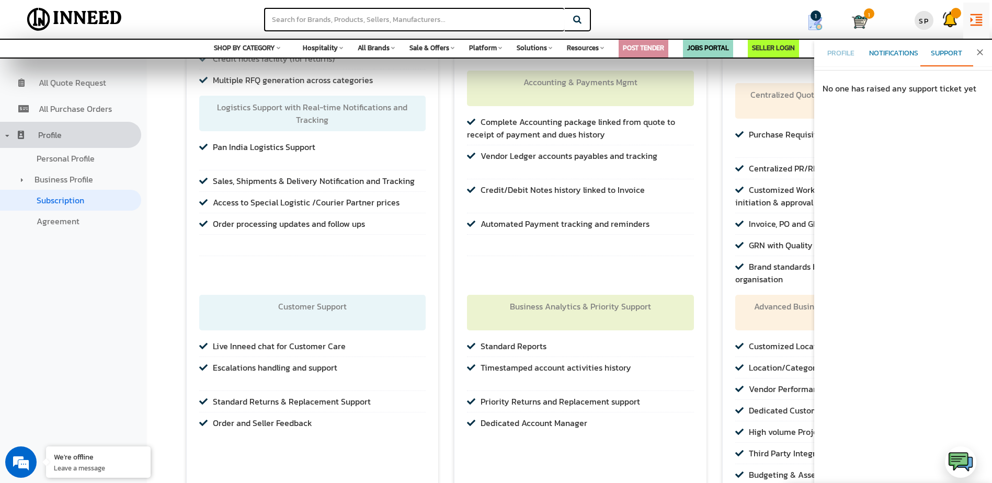
click at [896, 45] on link "Notifications" at bounding box center [893, 53] width 53 height 25
click at [825, 55] on link "Profile" at bounding box center [840, 53] width 53 height 25
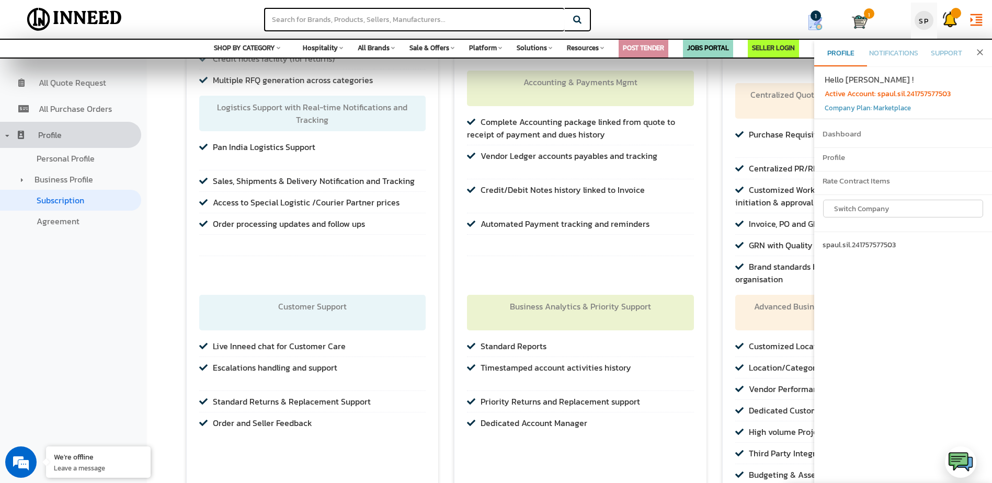
click at [924, 14] on div "SP" at bounding box center [923, 20] width 19 height 19
click at [901, 47] on link "Notifications" at bounding box center [893, 53] width 53 height 25
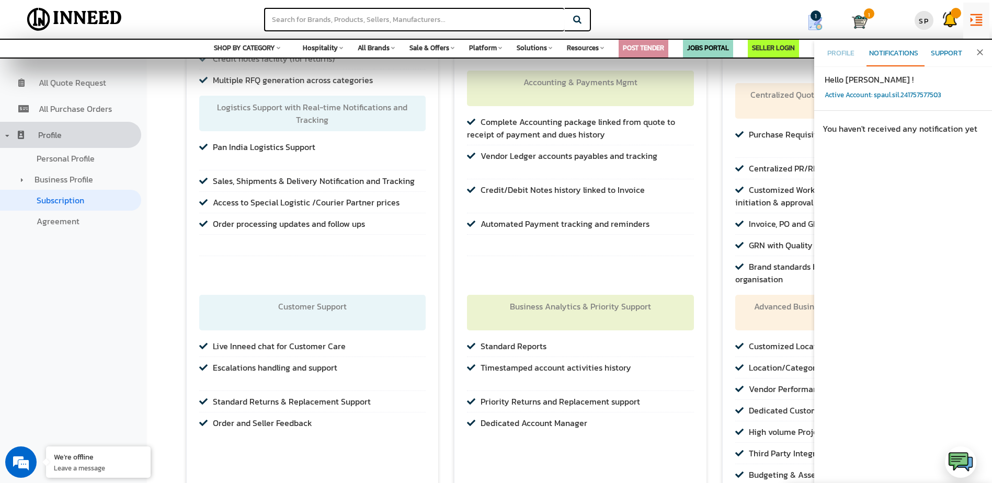
click at [936, 48] on span "Support" at bounding box center [946, 53] width 31 height 11
click at [898, 54] on span "Notifications" at bounding box center [893, 53] width 49 height 11
click at [970, 50] on link "Support" at bounding box center [946, 53] width 53 height 25
click at [919, 20] on div "SP" at bounding box center [923, 20] width 19 height 19
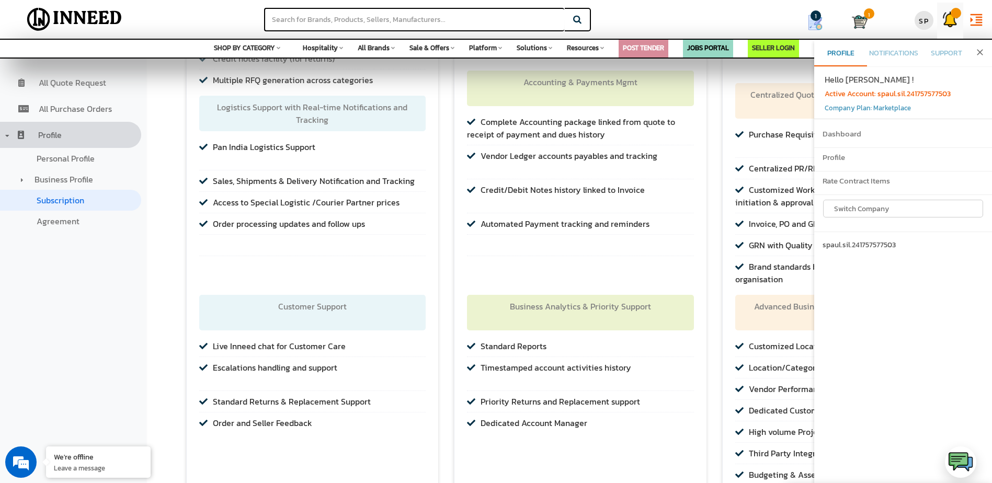
click at [945, 20] on img at bounding box center [950, 20] width 16 height 16
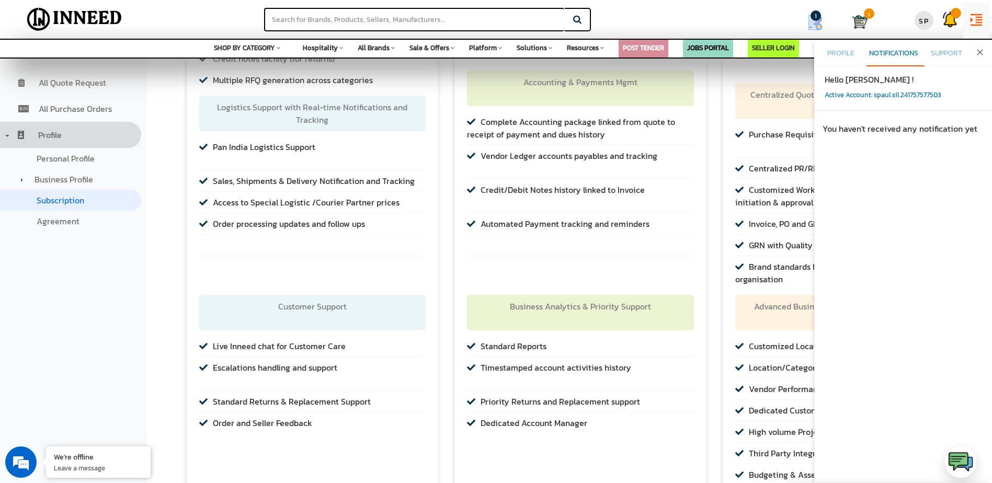
click at [978, 58] on div "close Profile Notifications Support" at bounding box center [903, 53] width 178 height 25
click at [981, 54] on icon "close" at bounding box center [980, 52] width 10 height 10
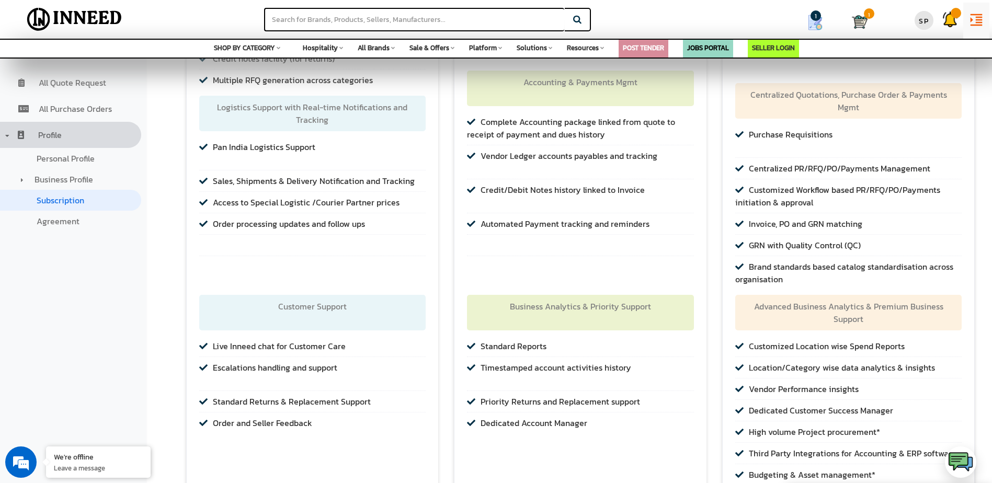
click at [975, 27] on icon "format_indent_increase" at bounding box center [976, 20] width 16 height 16
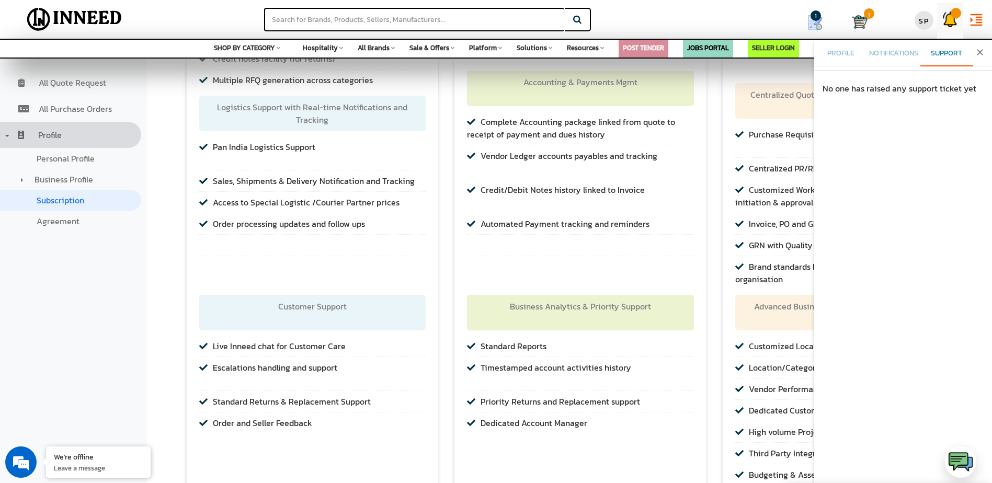
click at [948, 19] on img at bounding box center [950, 20] width 16 height 16
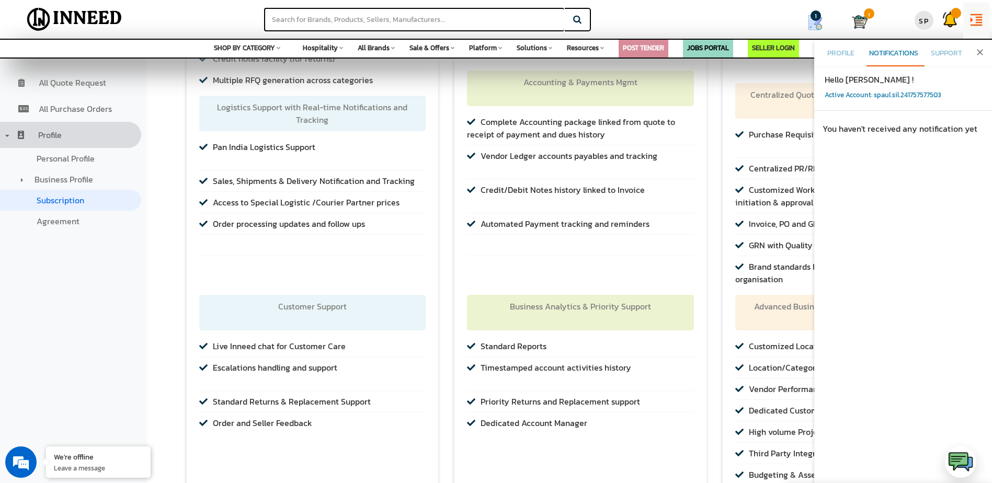
click at [850, 96] on p "Active Account: spaul.sil.241757577503" at bounding box center [900, 95] width 152 height 10
click at [857, 144] on div "You haven't received any notification yet" at bounding box center [906, 151] width 169 height 70
click at [845, 58] on span "Profile" at bounding box center [840, 53] width 27 height 11
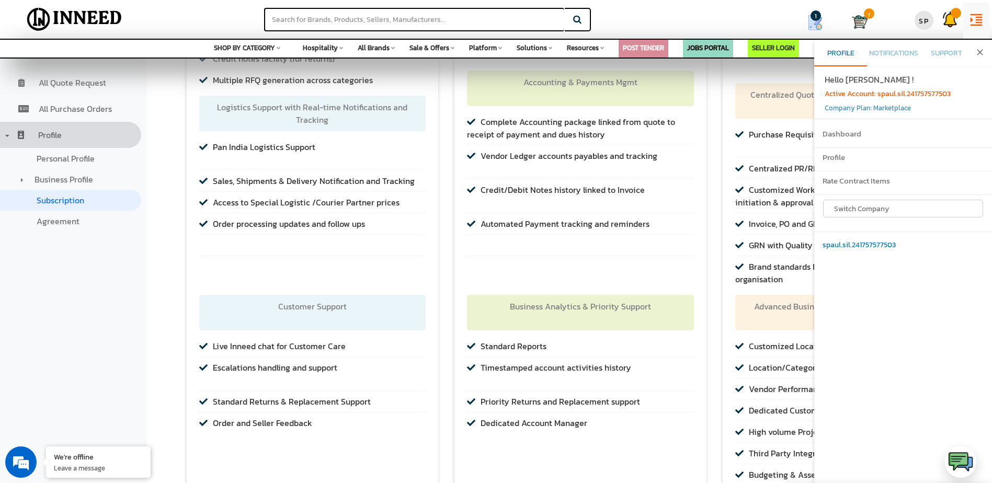
click at [850, 240] on div "spaul.sil.241757577503" at bounding box center [903, 245] width 178 height 27
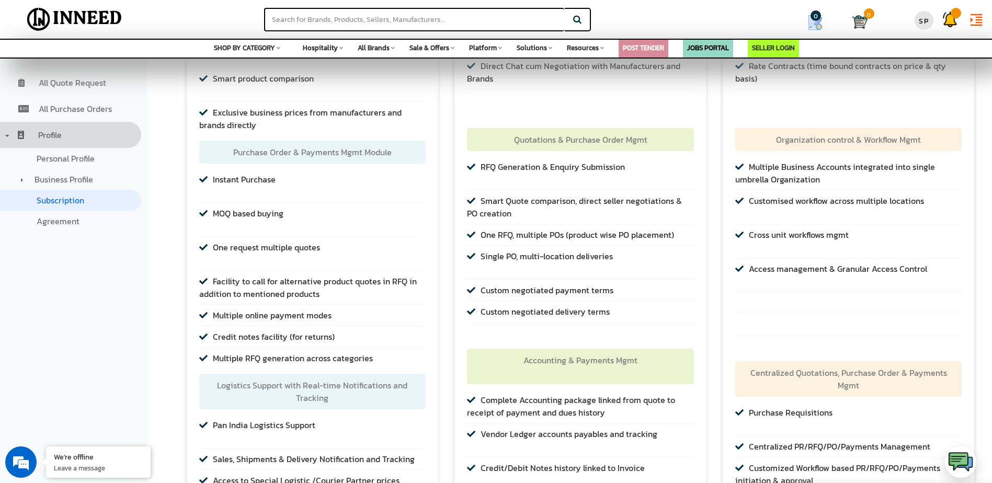
scroll to position [140, 0]
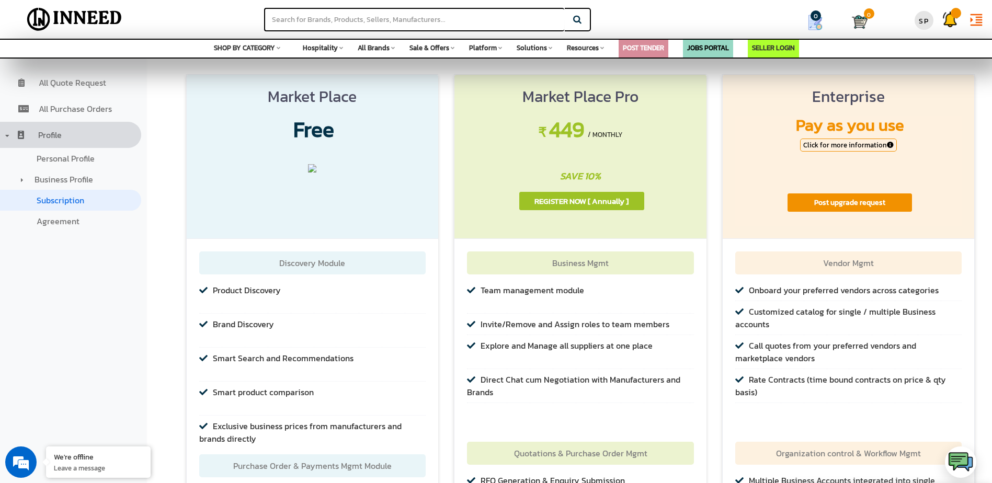
click at [456, 7] on div "Search" at bounding box center [397, 15] width 496 height 31
click at [454, 15] on input "text" at bounding box center [414, 20] width 300 height 24
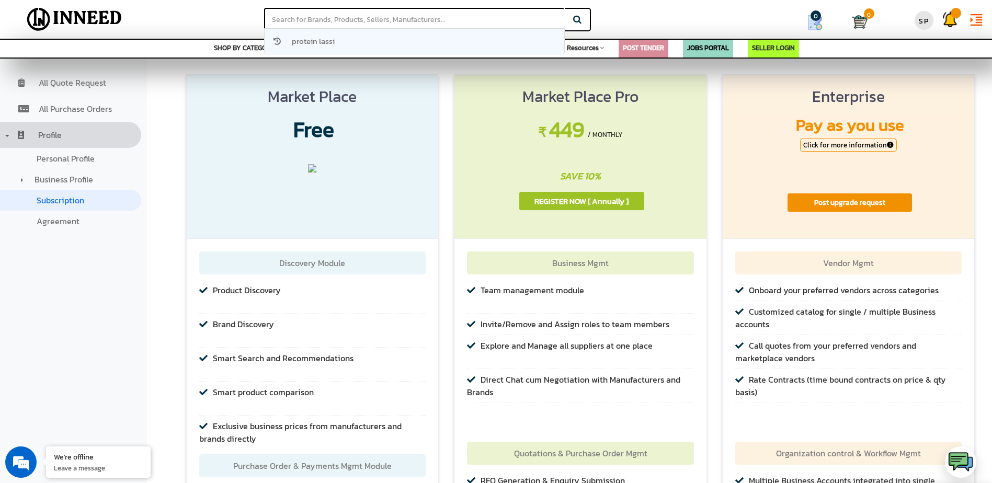
click at [425, 38] on link "protein lassi" at bounding box center [415, 41] width 300 height 25
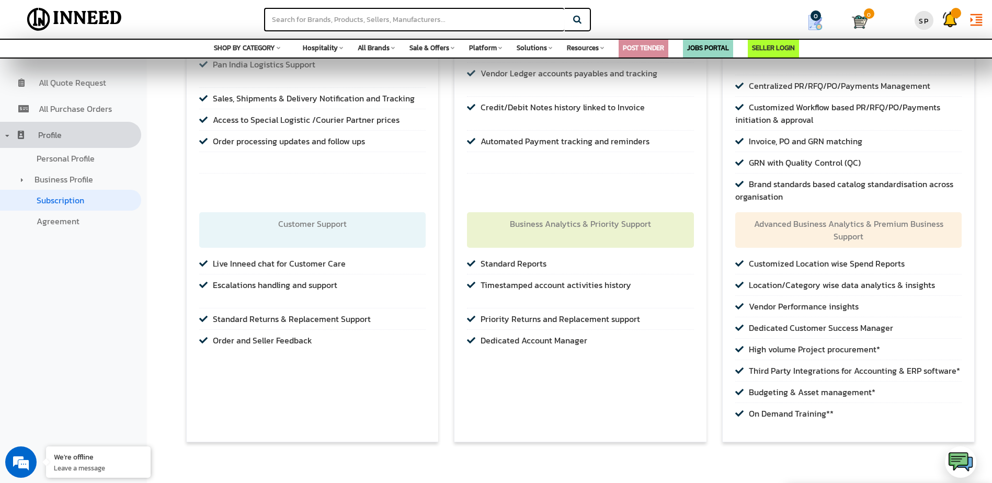
scroll to position [820, 0]
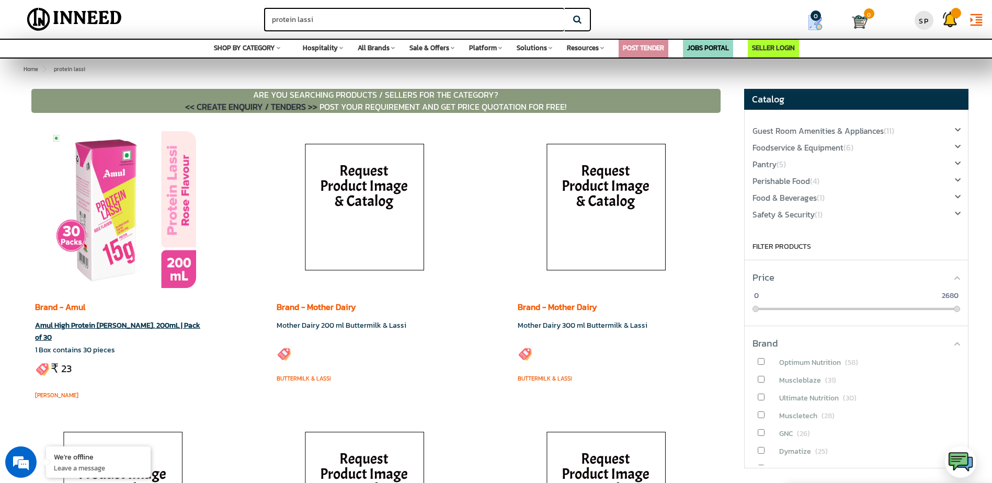
click at [102, 203] on img at bounding box center [123, 209] width 146 height 157
click at [925, 23] on div "SP" at bounding box center [923, 20] width 19 height 19
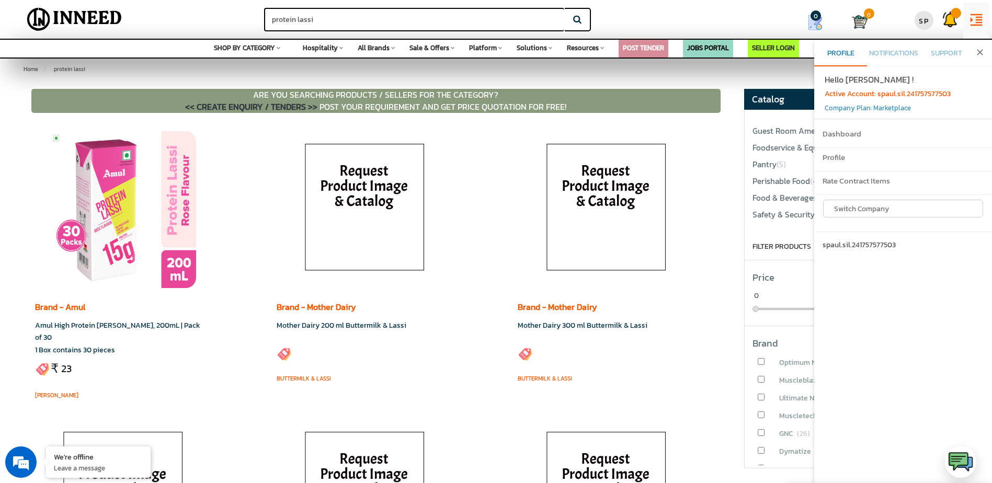
click at [975, 25] on icon "format_indent_increase" at bounding box center [976, 20] width 16 height 16
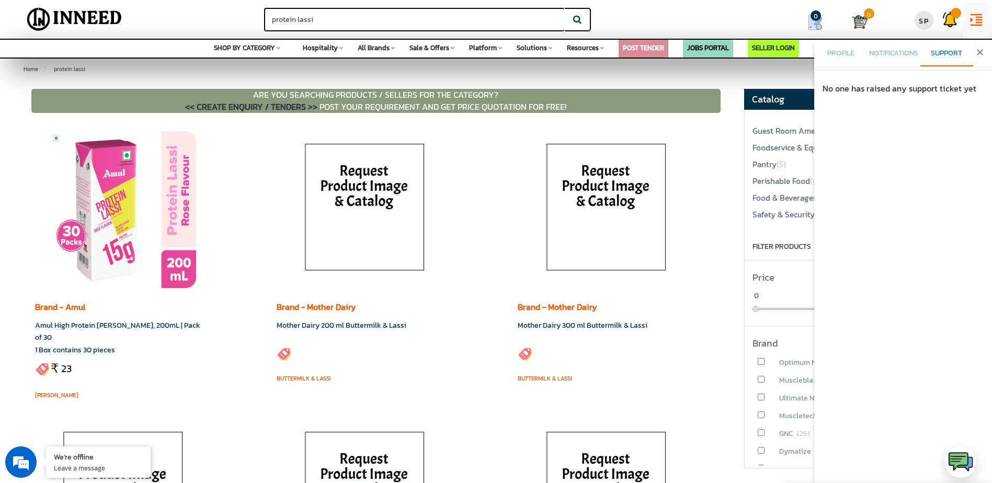
click at [975, 25] on icon "format_indent_increase" at bounding box center [976, 20] width 16 height 16
click at [951, 29] on link at bounding box center [950, 17] width 26 height 28
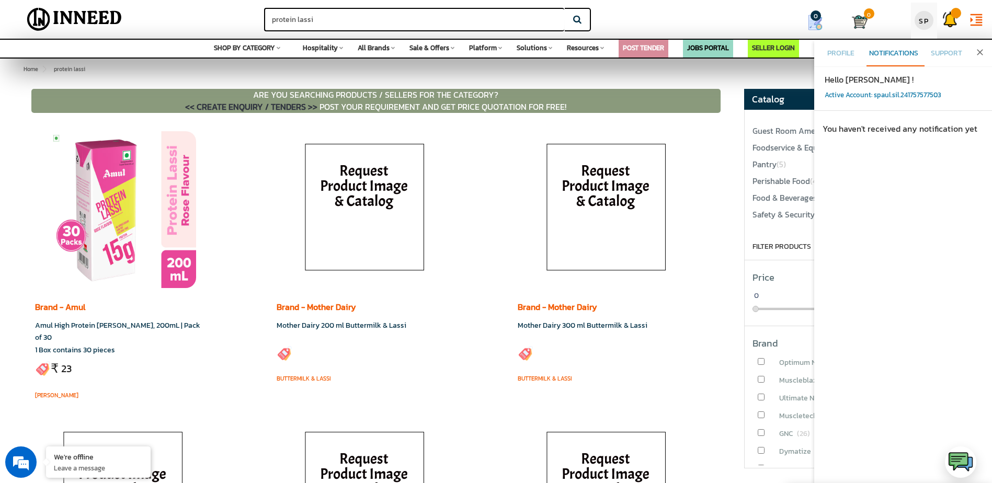
click at [919, 28] on div "SP" at bounding box center [923, 20] width 19 height 19
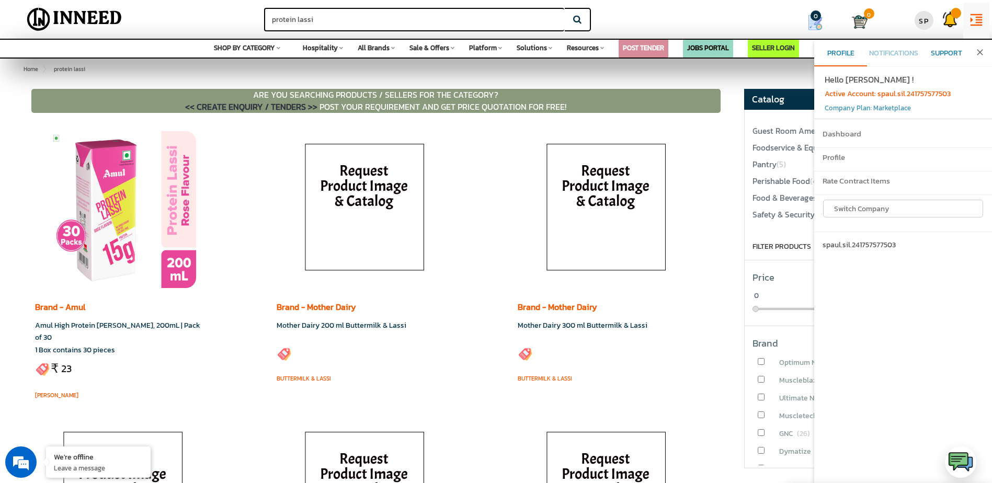
click at [947, 57] on span "Support" at bounding box center [946, 53] width 31 height 11
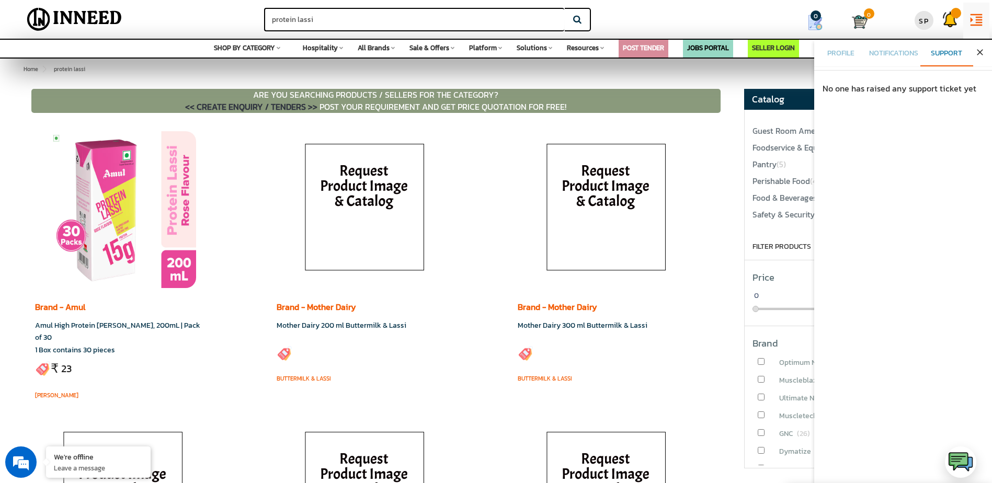
click at [976, 55] on icon "close" at bounding box center [980, 52] width 10 height 10
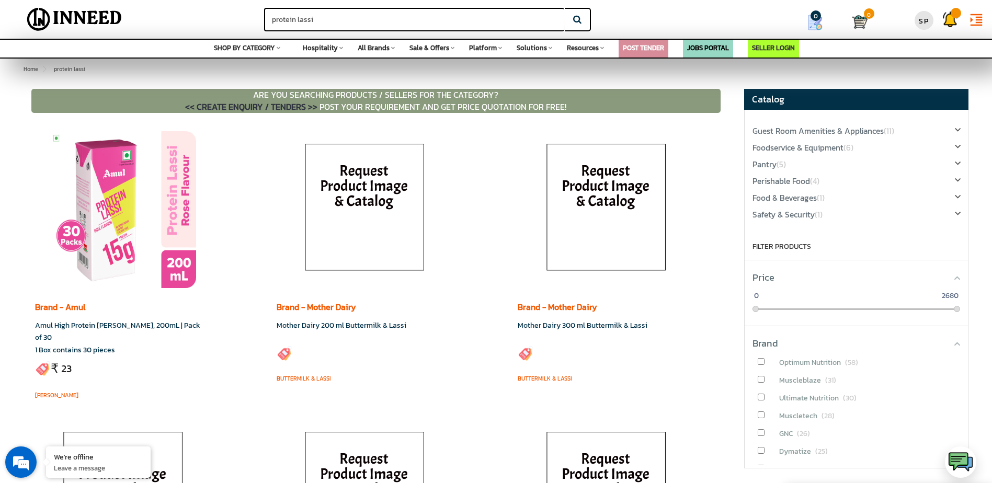
drag, startPoint x: 19, startPoint y: 471, endPoint x: 17, endPoint y: 123, distance: 347.7
click at [19, 471] on em at bounding box center [21, 462] width 28 height 28
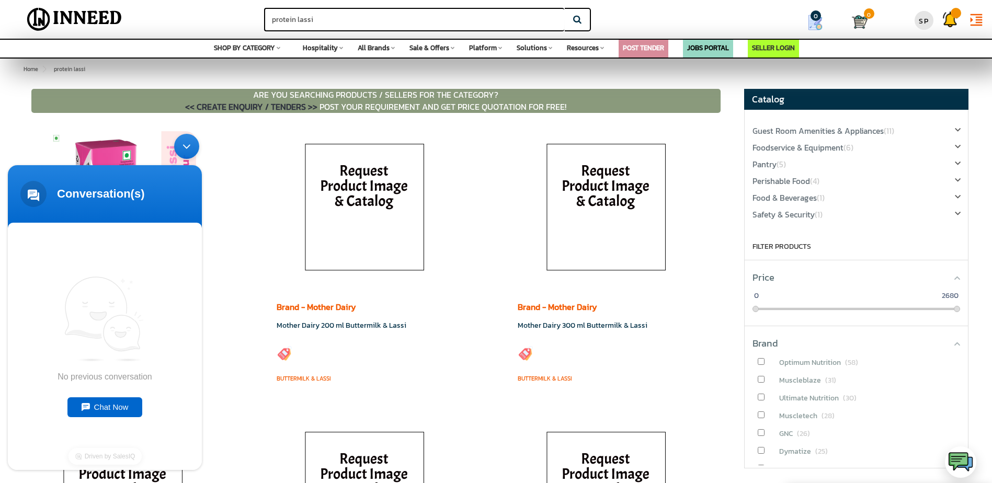
click at [120, 399] on div "Chat Now" at bounding box center [104, 407] width 75 height 20
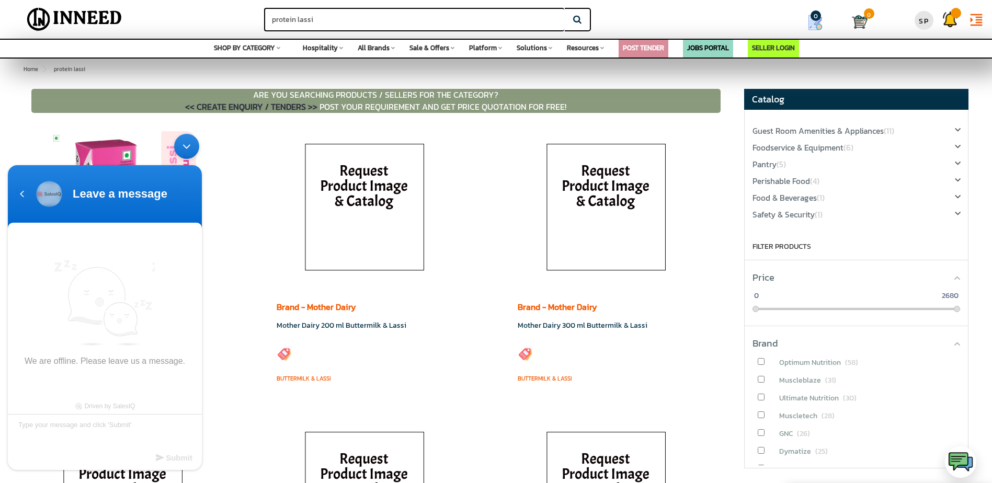
click at [106, 423] on textarea "Type your message and click 'Submit'" at bounding box center [105, 432] width 194 height 37
click at [110, 423] on textarea "Type your message and click 'Submit'" at bounding box center [105, 432] width 194 height 37
type textarea "I created this account by mistake and want to delete it"
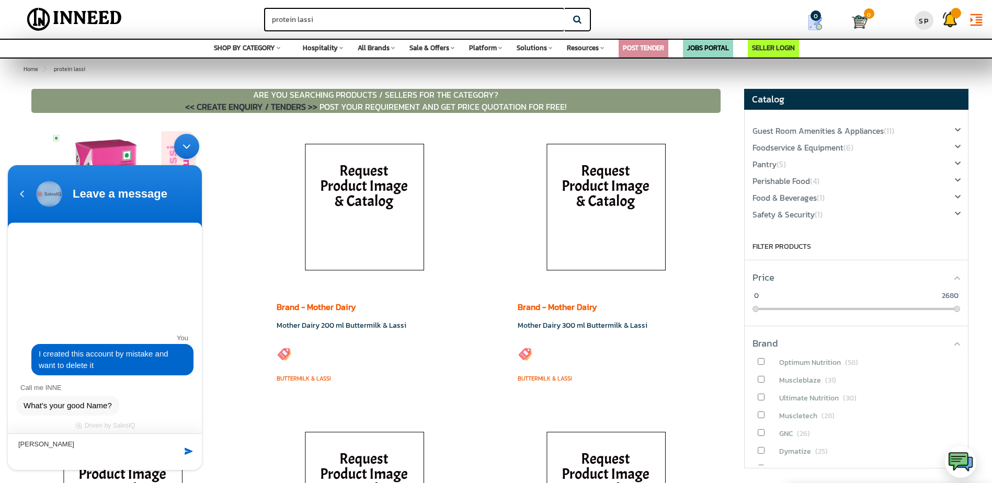
type textarea "Sandipan"
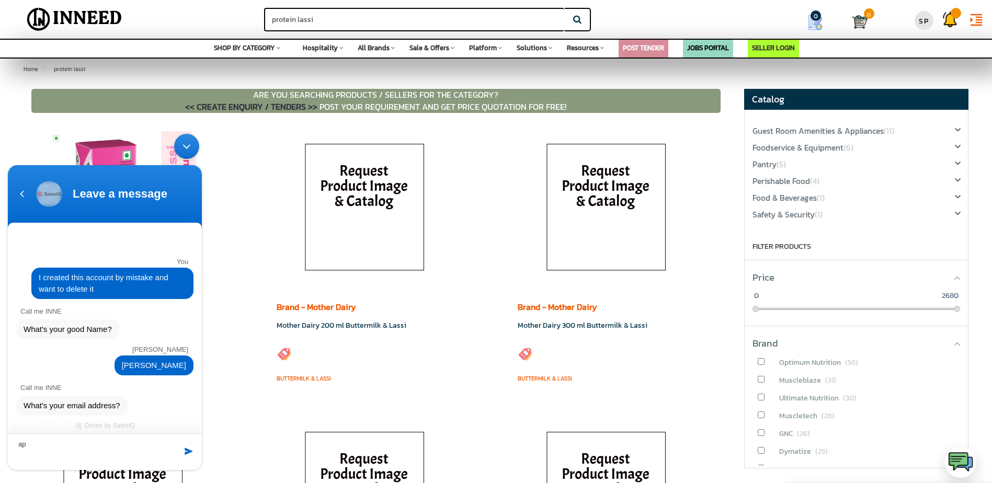
type textarea "a"
type textarea "S"
type textarea "[EMAIL_ADDRESS][DOMAIN_NAME]"
click at [186, 455] on span at bounding box center [189, 451] width 10 height 10
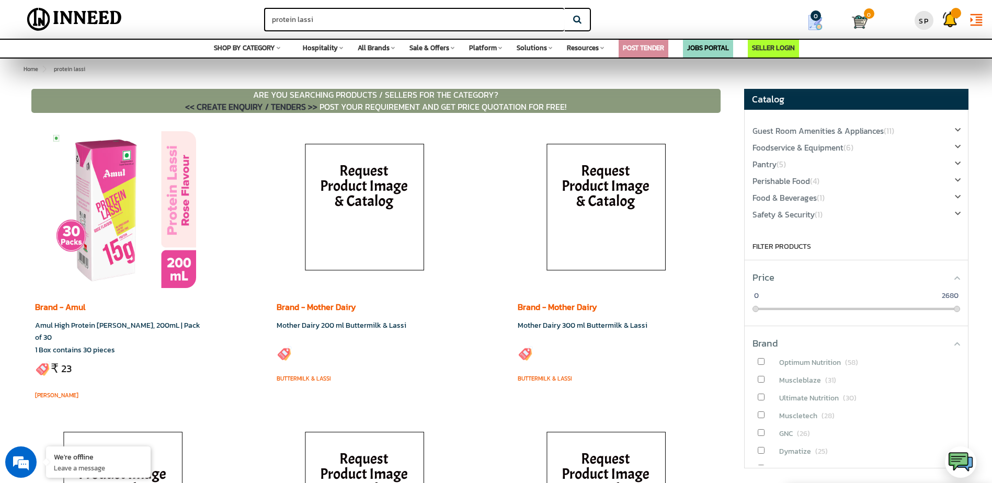
click at [81, 468] on p "Leave a message" at bounding box center [98, 467] width 89 height 9
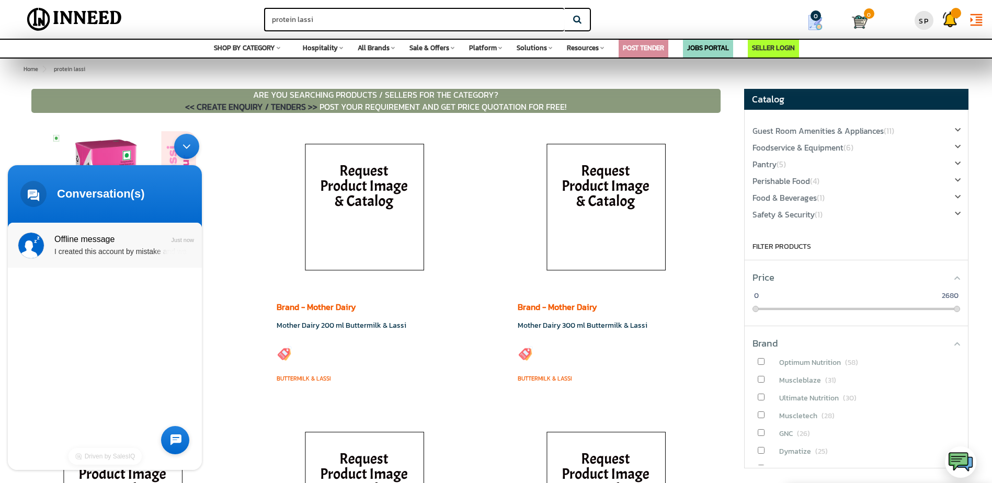
click at [114, 245] on span "Offline message" at bounding box center [103, 239] width 99 height 14
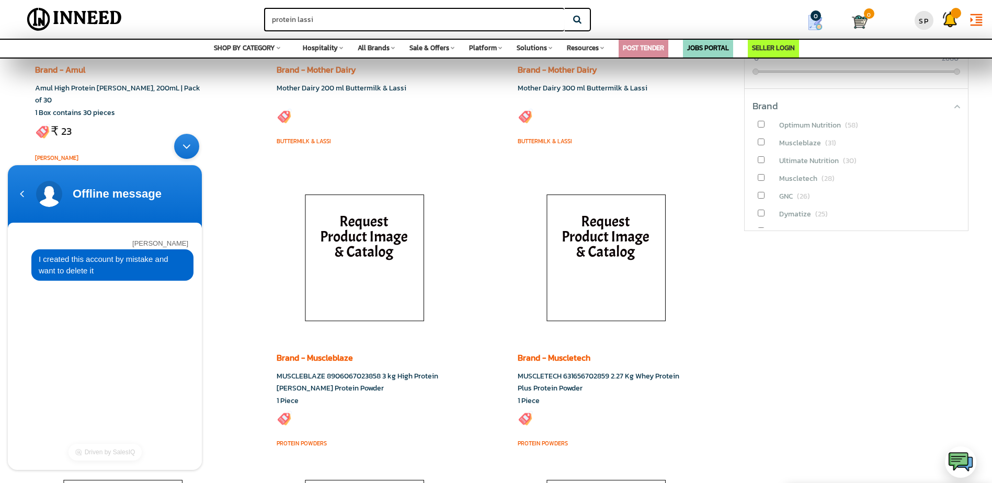
scroll to position [105, 0]
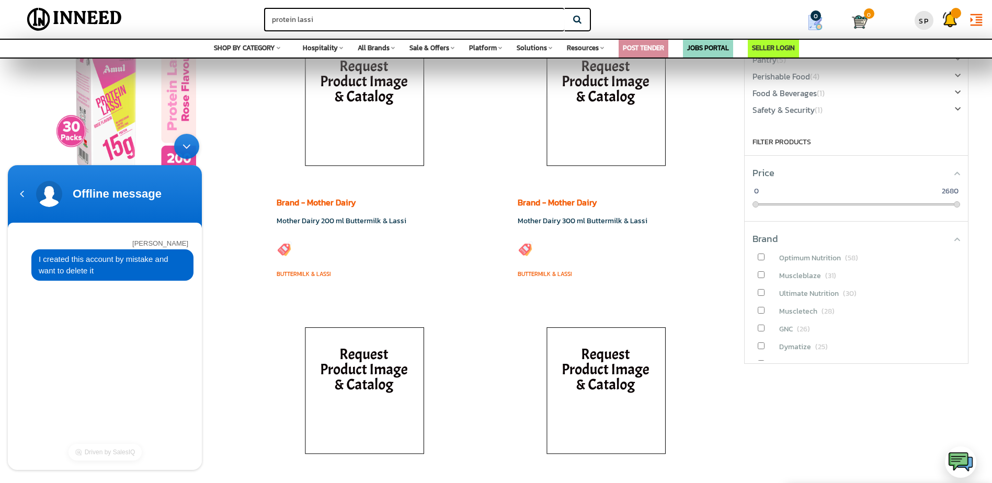
drag, startPoint x: 192, startPoint y: 150, endPoint x: 196, endPoint y: 278, distance: 127.6
click at [192, 150] on div "Minimize live chat window" at bounding box center [186, 146] width 25 height 25
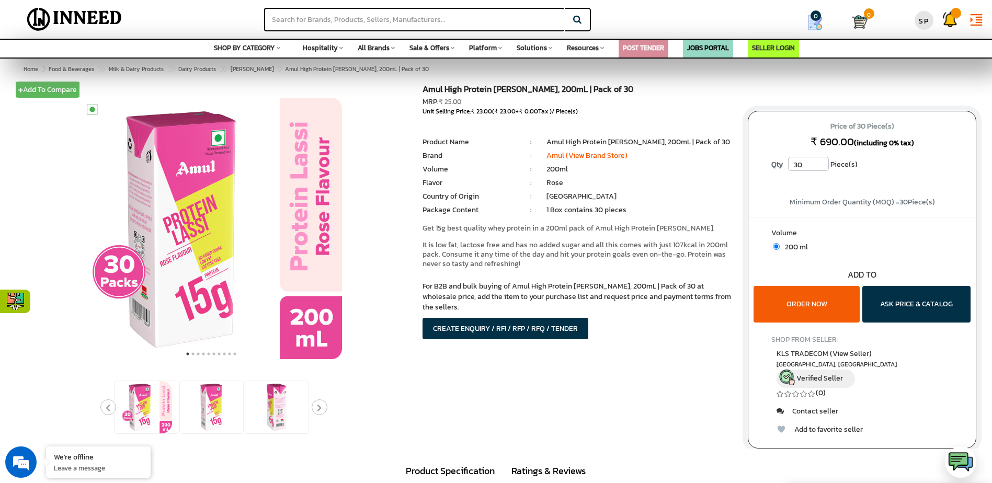
click at [838, 300] on button "ORDER NOW" at bounding box center [806, 304] width 106 height 37
